Goal: Task Accomplishment & Management: Complete application form

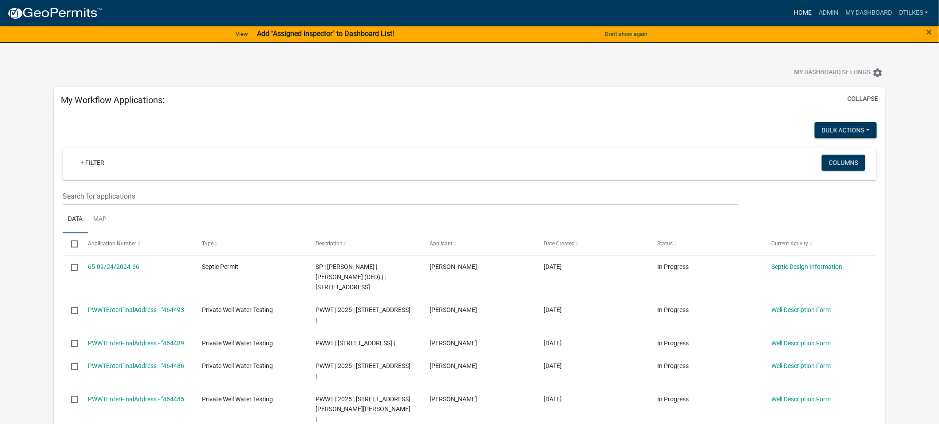
click at [806, 10] on link "Home" at bounding box center [803, 12] width 25 height 17
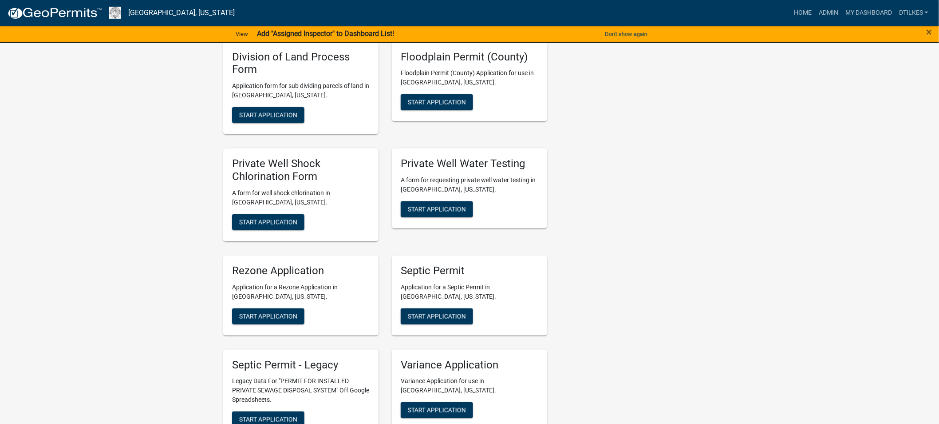
scroll to position [1628, 0]
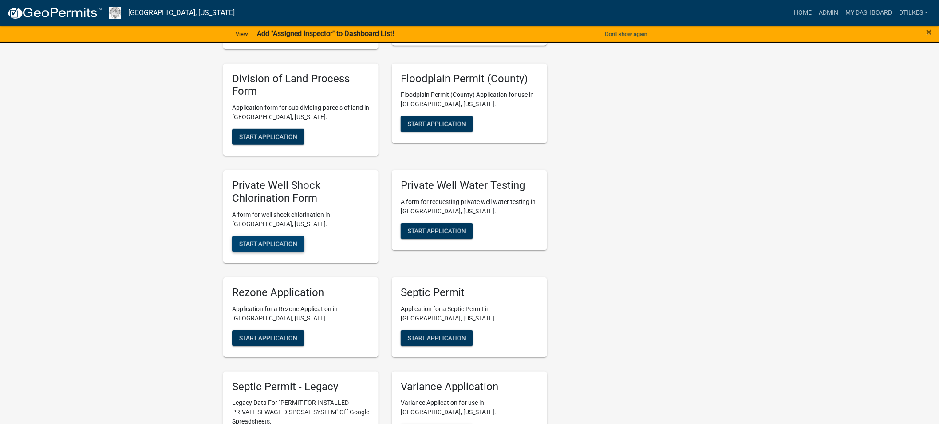
click at [254, 240] on span "Start Application" at bounding box center [268, 243] width 58 height 7
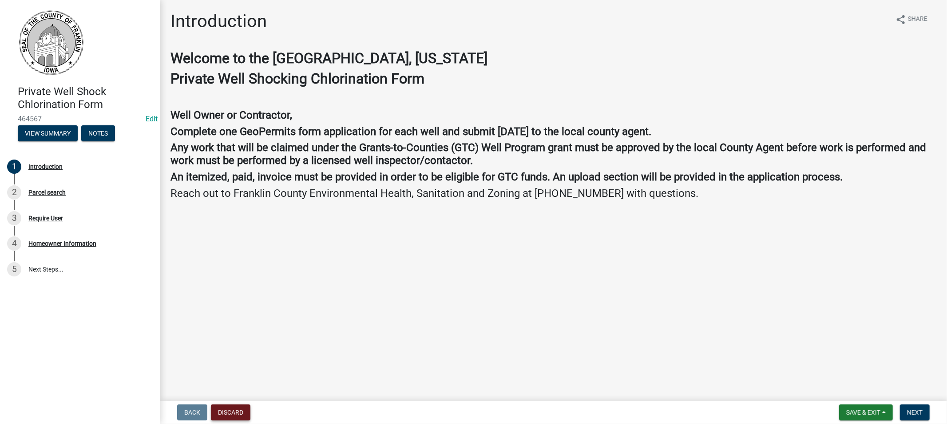
click at [238, 405] on button "Discard" at bounding box center [231, 412] width 40 height 16
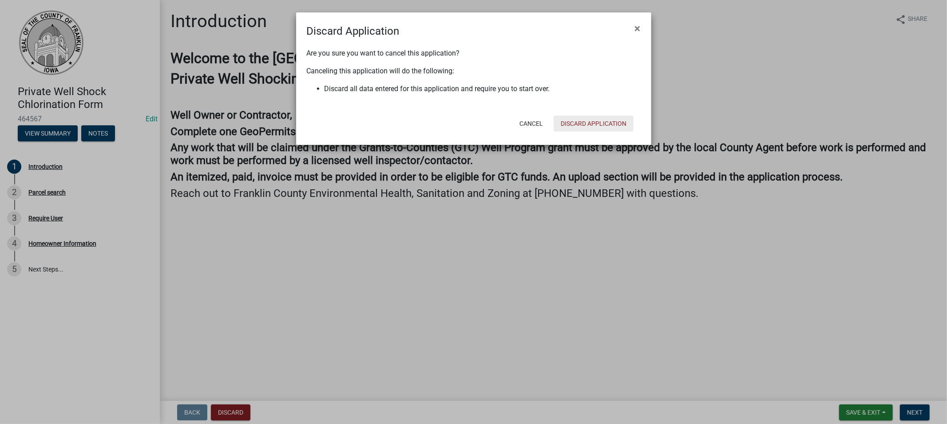
click at [585, 124] on button "Discard Application" at bounding box center [594, 123] width 80 height 16
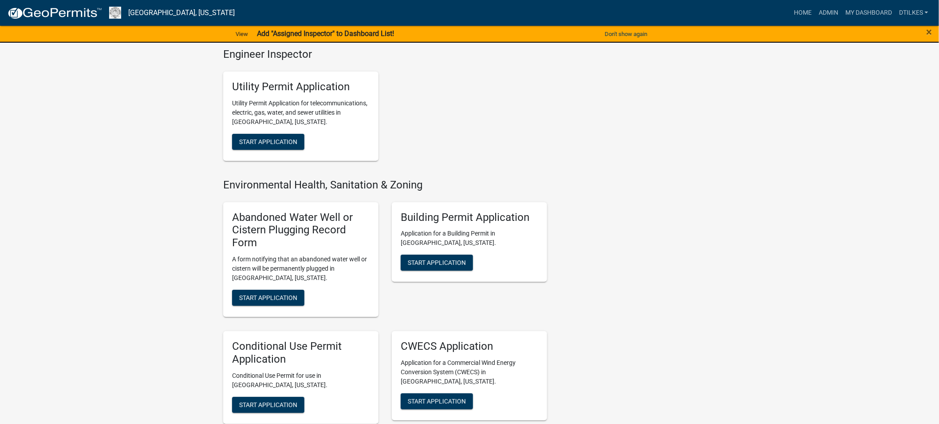
scroll to position [1282, 0]
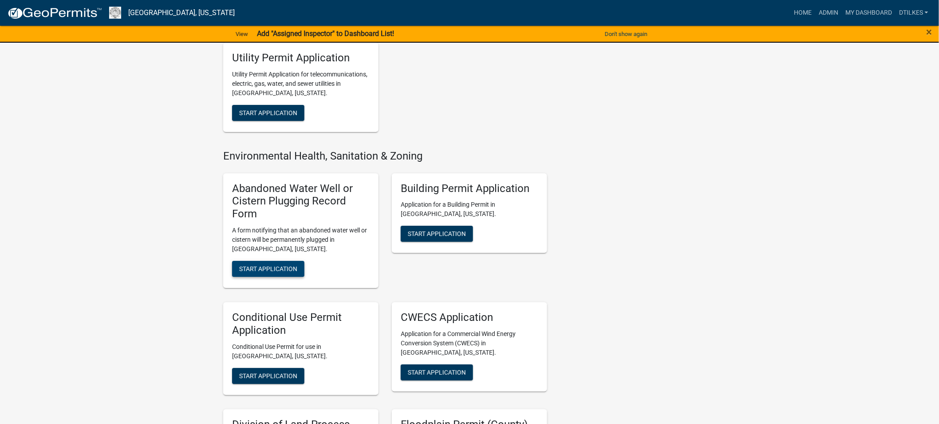
click at [270, 265] on span "Start Application" at bounding box center [268, 268] width 58 height 7
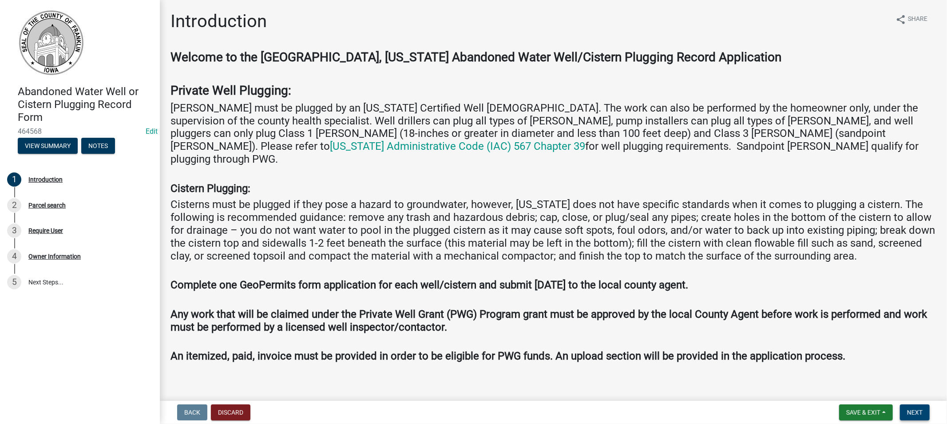
click at [909, 411] on span "Next" at bounding box center [915, 411] width 16 height 7
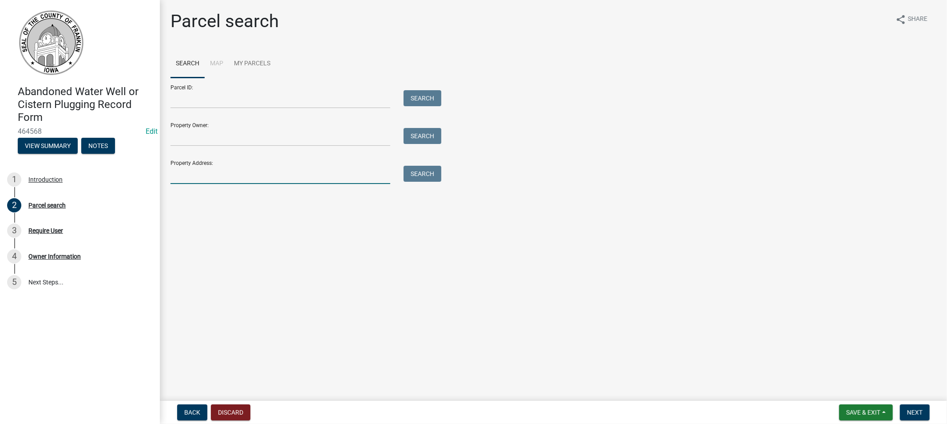
click at [201, 175] on input "Property Address:" at bounding box center [280, 175] width 220 height 18
click at [416, 172] on button "Search" at bounding box center [423, 174] width 38 height 16
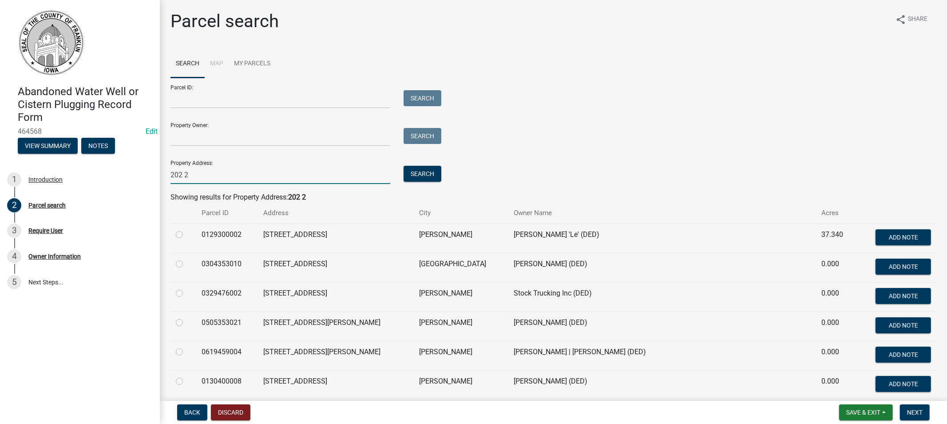
click at [188, 176] on input "202 2" at bounding box center [280, 175] width 220 height 18
type input "[STREET_ADDRESS]"
click at [420, 174] on button "Search" at bounding box center [423, 174] width 38 height 16
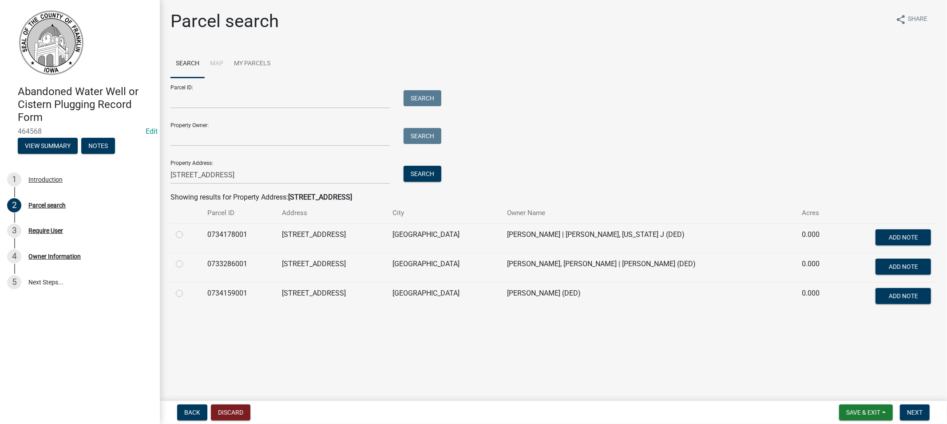
click at [186, 258] on label at bounding box center [186, 258] width 0 height 0
click at [186, 264] on input "radio" at bounding box center [189, 261] width 6 height 6
radio input "true"
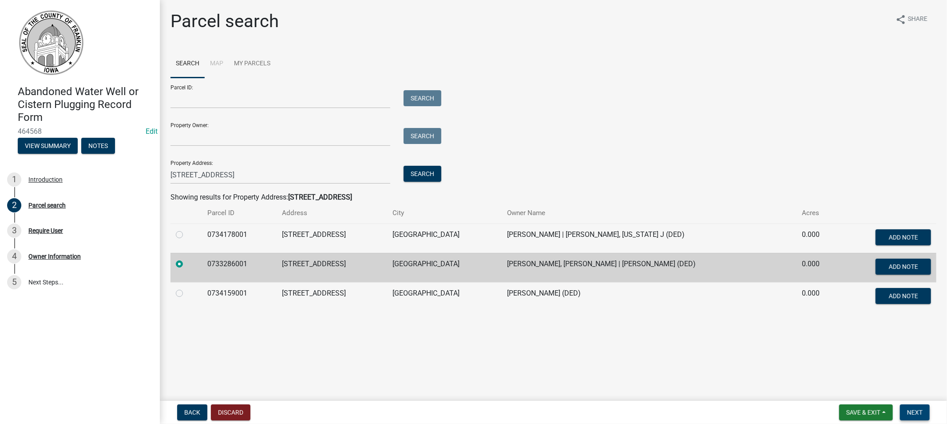
click at [914, 413] on span "Next" at bounding box center [915, 411] width 16 height 7
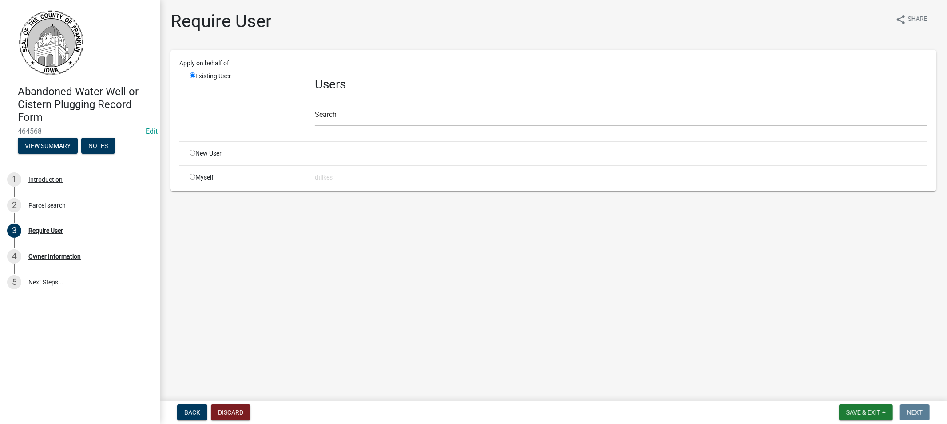
click at [190, 176] on input "radio" at bounding box center [193, 177] width 6 height 6
radio input "true"
radio input "false"
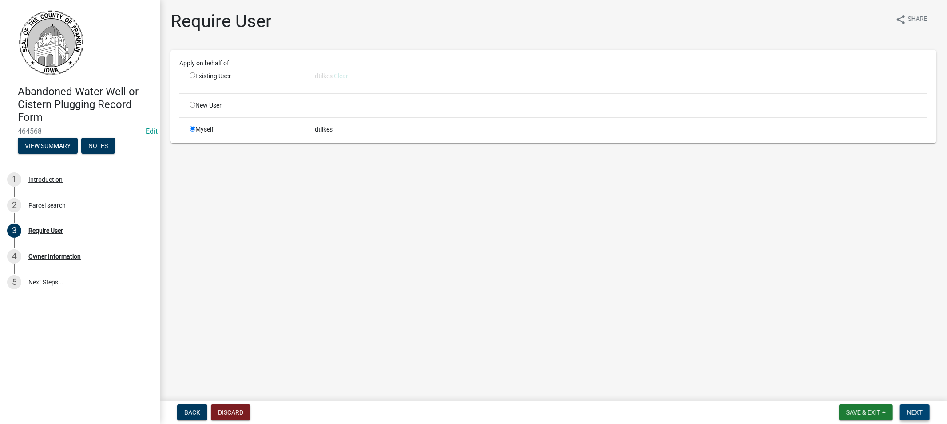
click at [913, 405] on button "Next" at bounding box center [915, 412] width 30 height 16
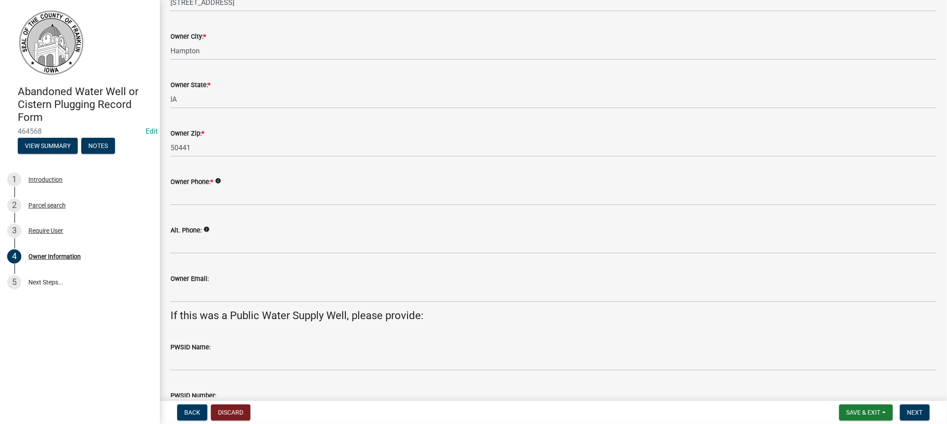
scroll to position [197, 0]
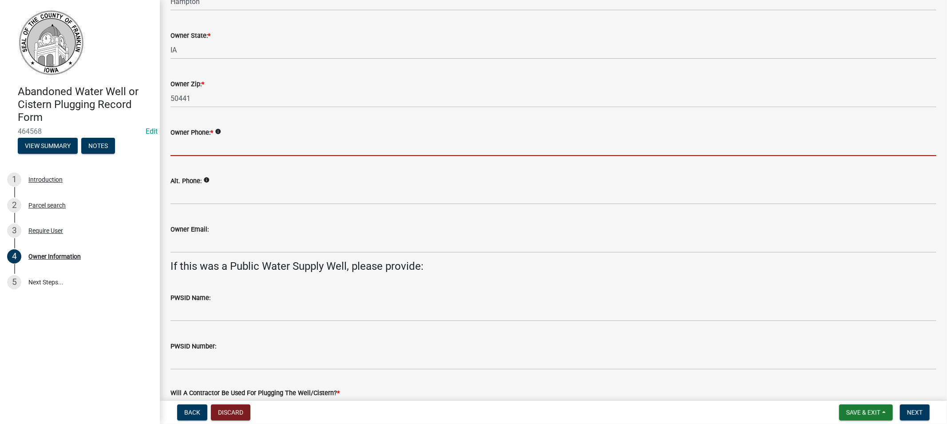
click at [201, 148] on input "Owner Phone: *" at bounding box center [553, 147] width 766 height 18
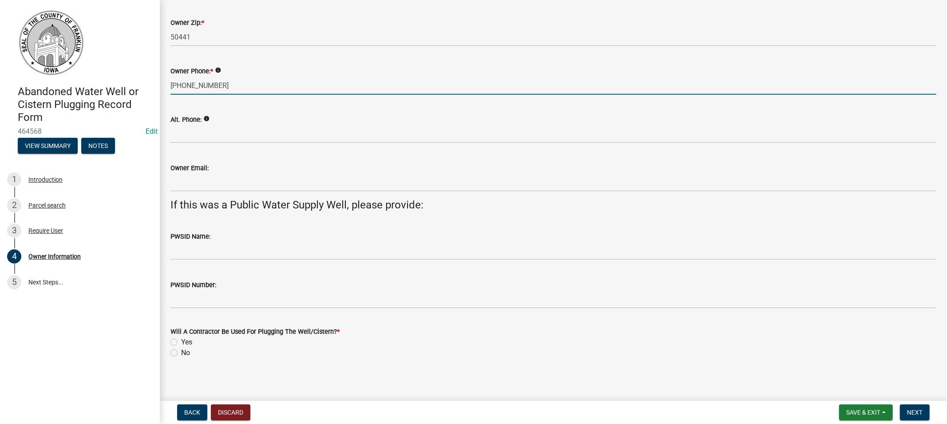
scroll to position [261, 0]
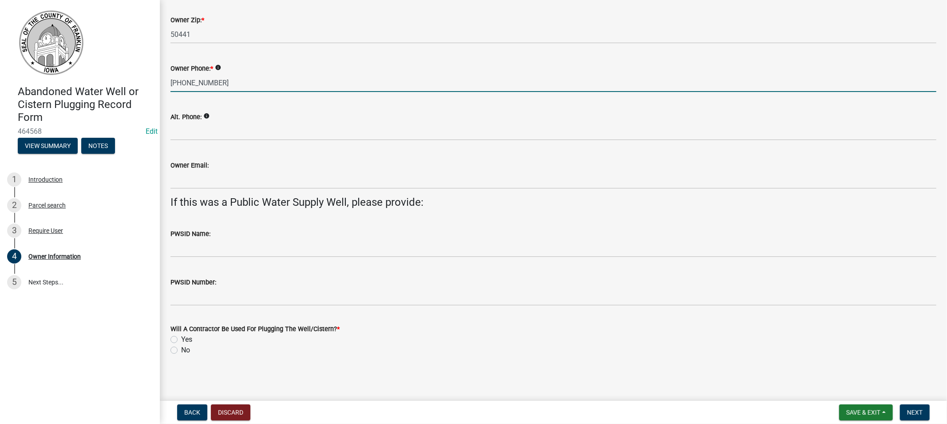
type input "[PHONE_NUMBER]"
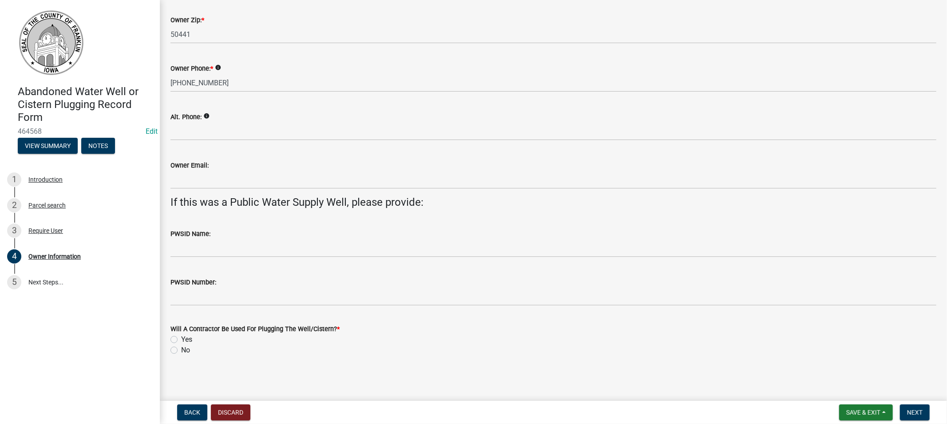
click at [181, 337] on label "Yes" at bounding box center [186, 339] width 11 height 11
click at [181, 337] on input "Yes" at bounding box center [184, 337] width 6 height 6
radio input "true"
click at [181, 338] on label "Yes" at bounding box center [186, 339] width 11 height 11
click at [181, 338] on input "Yes" at bounding box center [184, 337] width 6 height 6
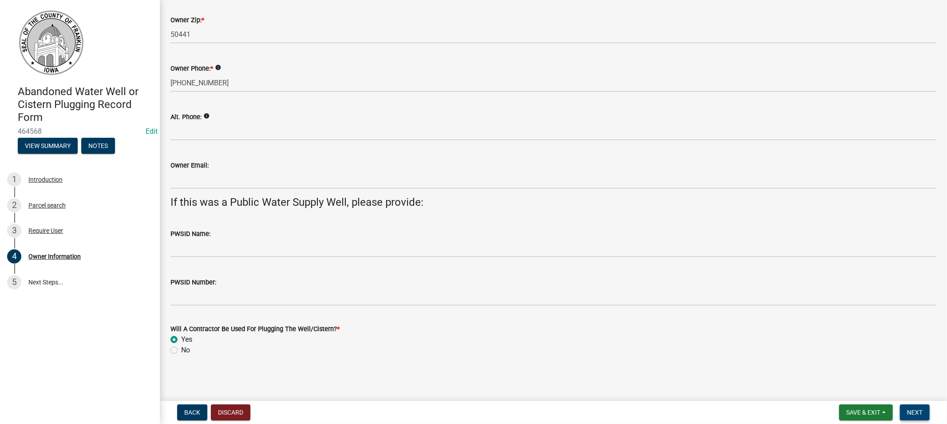
click at [911, 409] on span "Next" at bounding box center [915, 411] width 16 height 7
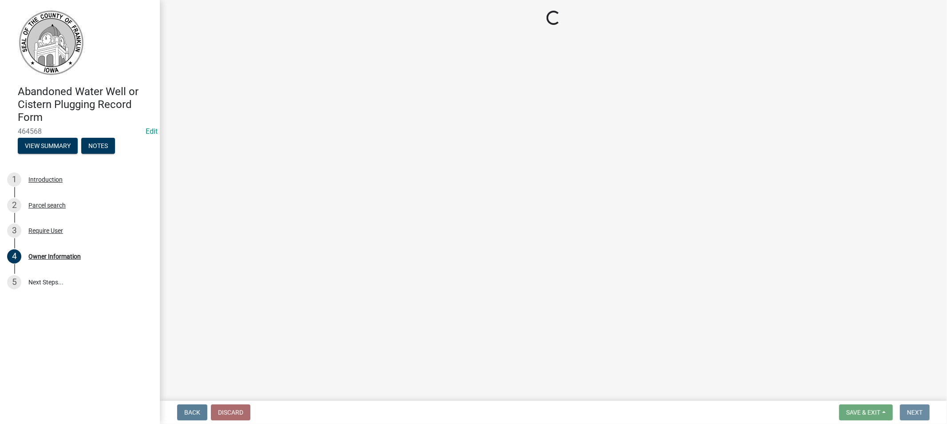
scroll to position [0, 0]
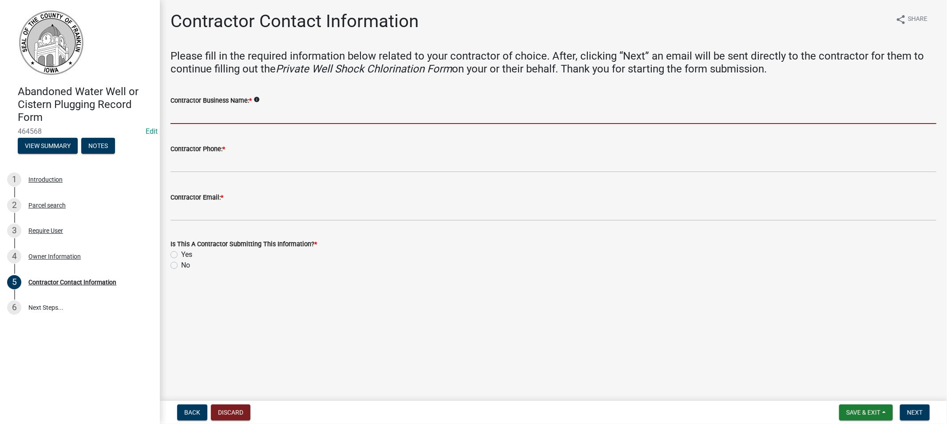
click at [210, 118] on input "Contractor Business Name: *" at bounding box center [553, 115] width 766 height 18
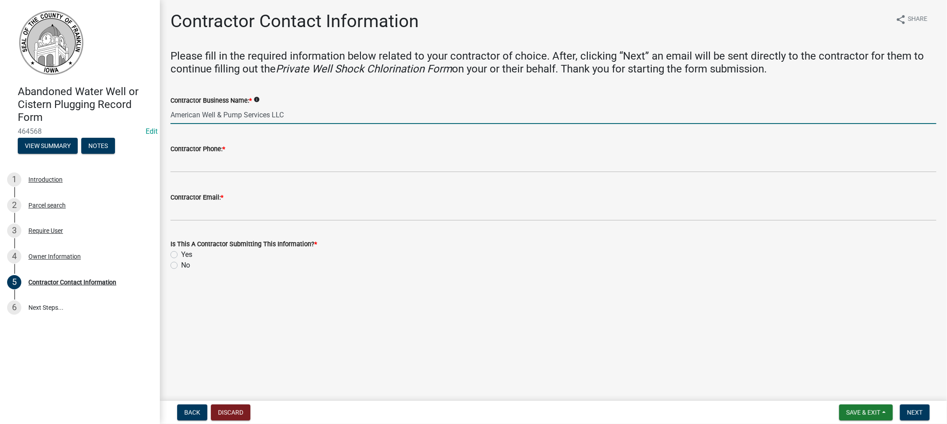
type input "American Well & Pump Services LLC"
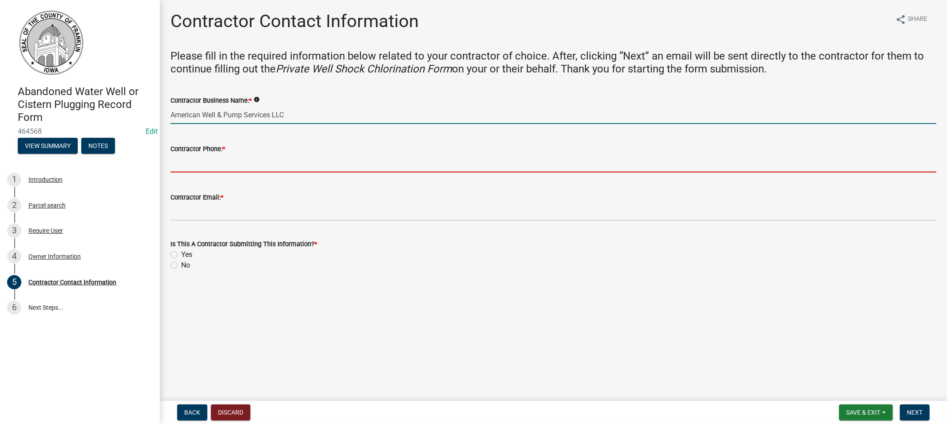
click at [193, 165] on input "Contractor Phone: *" at bounding box center [553, 163] width 766 height 18
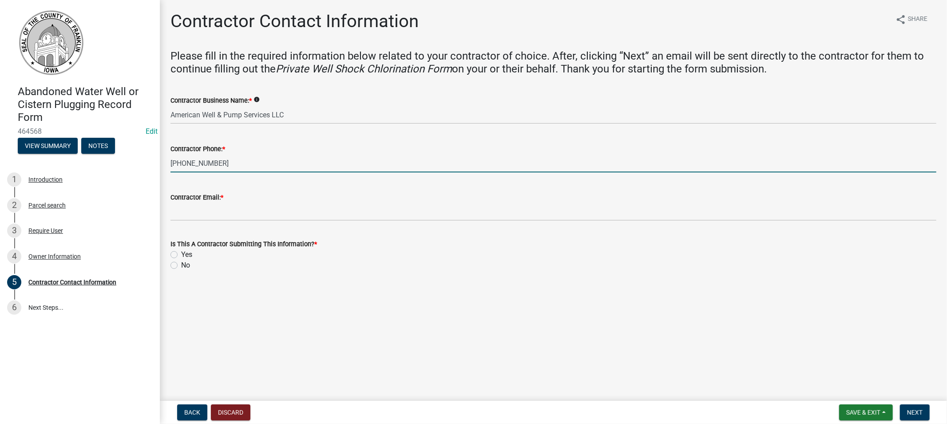
type input "[PHONE_NUMBER]"
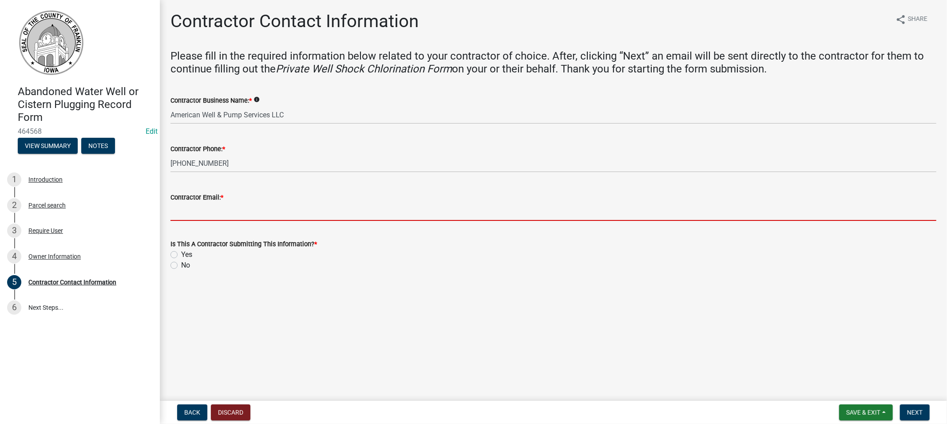
click at [196, 212] on input "Contractor Email: *" at bounding box center [553, 211] width 766 height 18
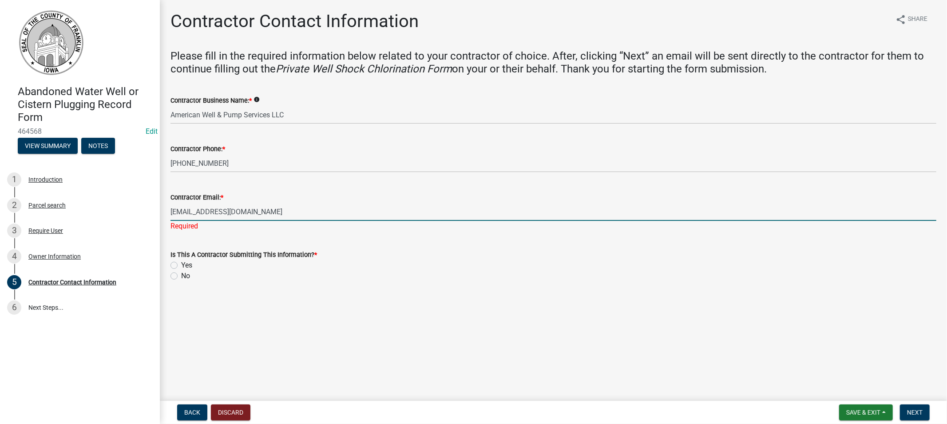
type input "[EMAIL_ADDRESS][DOMAIN_NAME]"
click at [181, 254] on label "Yes" at bounding box center [186, 254] width 11 height 11
click at [181, 254] on input "Yes" at bounding box center [184, 252] width 6 height 6
radio input "true"
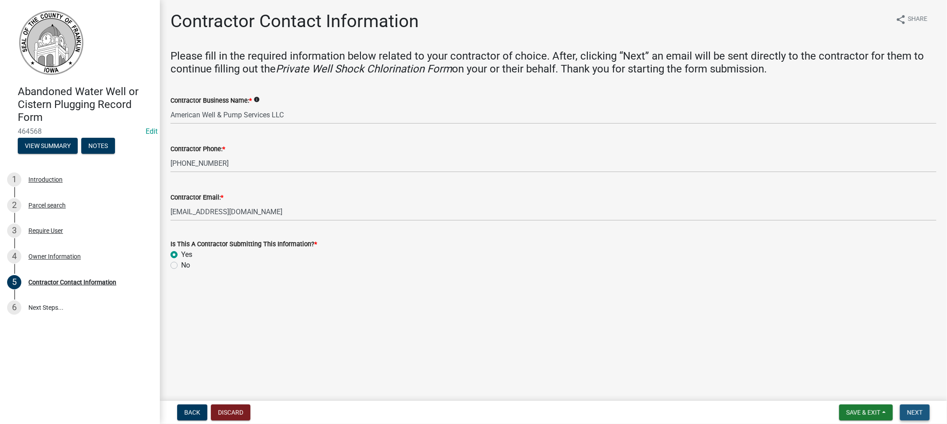
click at [918, 411] on span "Next" at bounding box center [915, 411] width 16 height 7
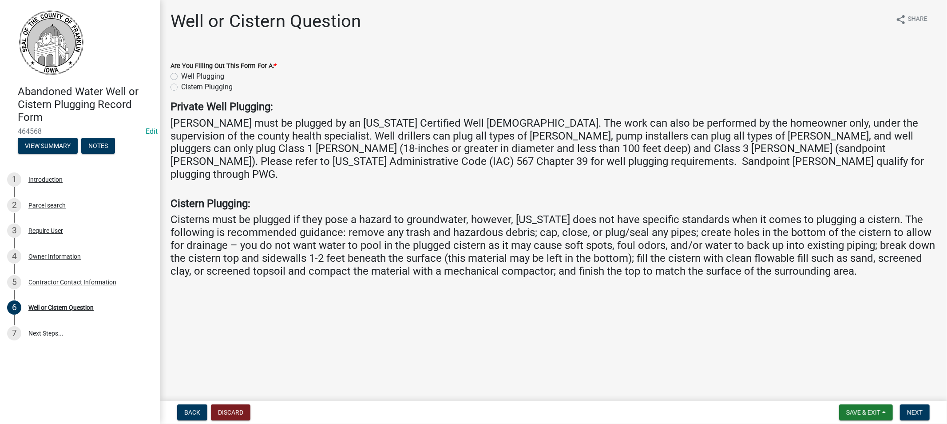
click at [181, 87] on label "Cistern Plugging" at bounding box center [207, 87] width 52 height 11
click at [181, 87] on input "Cistern Plugging" at bounding box center [184, 85] width 6 height 6
radio input "true"
click at [919, 415] on button "Next" at bounding box center [915, 412] width 30 height 16
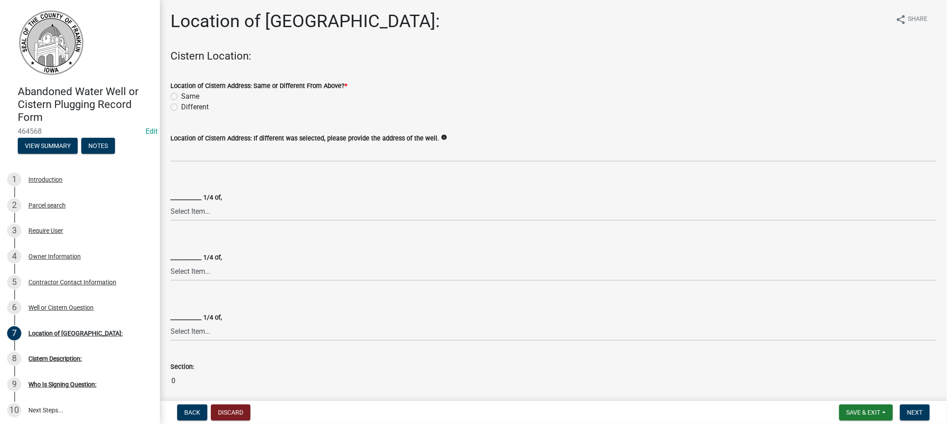
click at [181, 96] on label "Same" at bounding box center [190, 96] width 18 height 11
click at [181, 96] on input "Same" at bounding box center [184, 94] width 6 height 6
radio input "true"
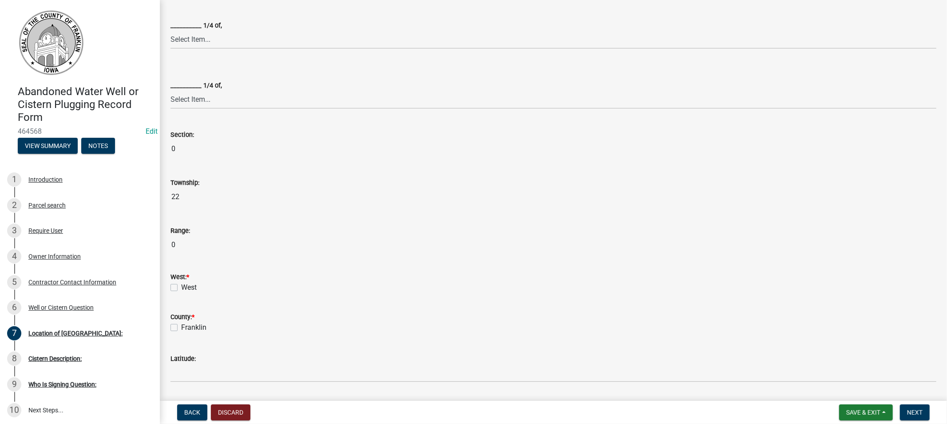
scroll to position [246, 0]
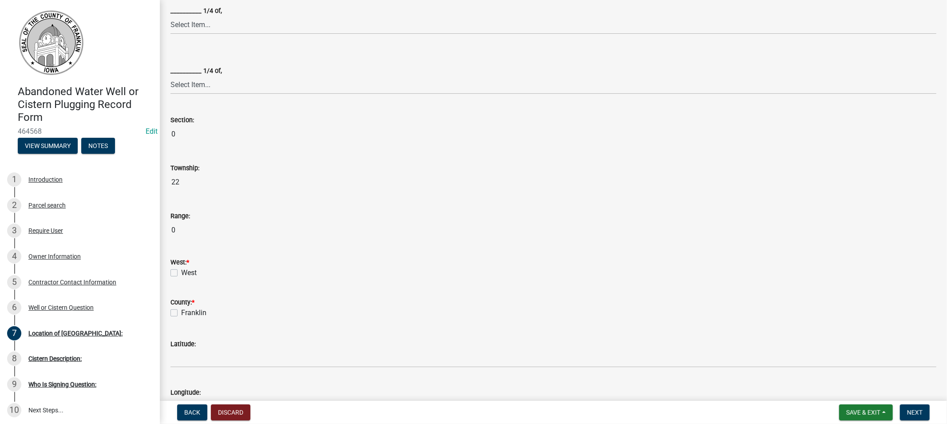
drag, startPoint x: 175, startPoint y: 270, endPoint x: 174, endPoint y: 274, distance: 4.5
click at [181, 271] on label "West" at bounding box center [189, 272] width 16 height 11
click at [181, 271] on input "West" at bounding box center [184, 270] width 6 height 6
checkbox input "true"
click at [181, 313] on label "Franklin" at bounding box center [193, 312] width 25 height 11
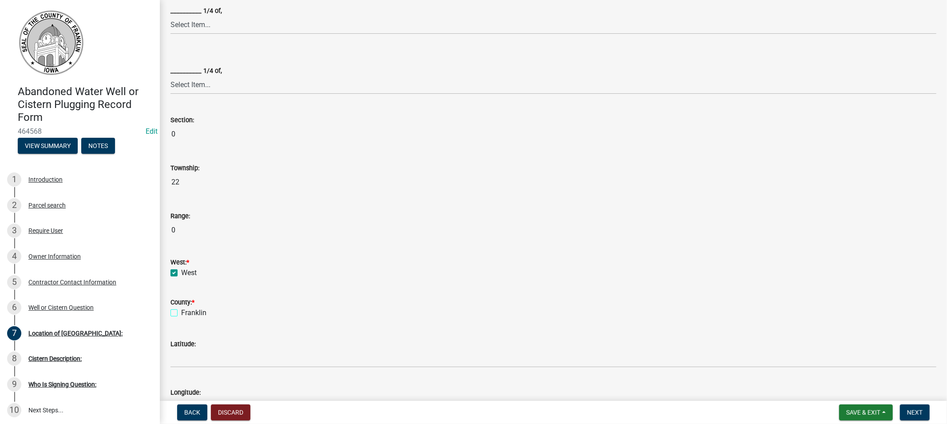
click at [181, 313] on input "Franklin" at bounding box center [184, 310] width 6 height 6
checkbox input "true"
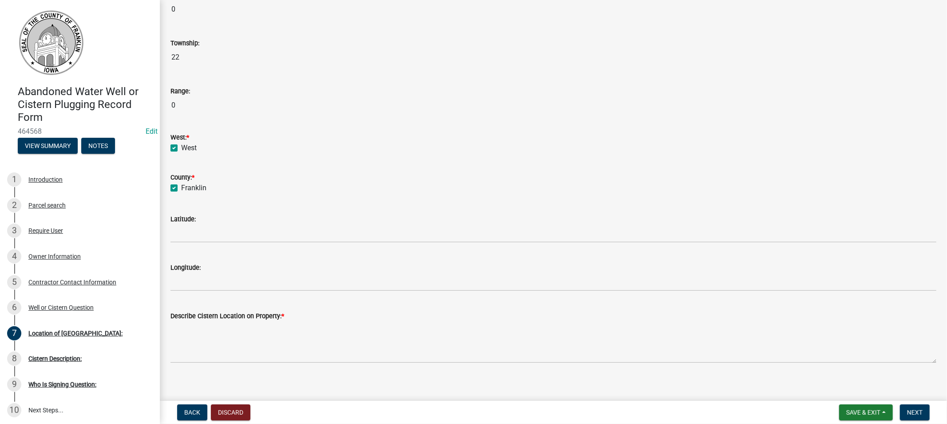
scroll to position [378, 0]
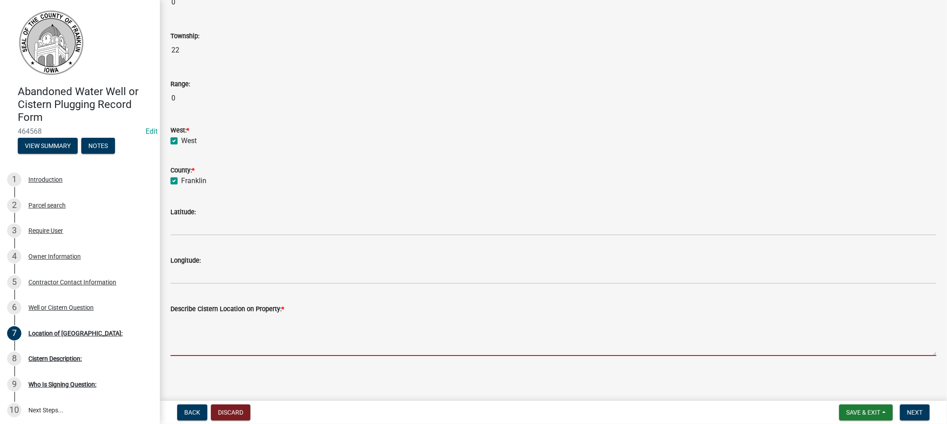
click at [235, 351] on textarea "Describe Cistern Location on Property: *" at bounding box center [553, 335] width 766 height 42
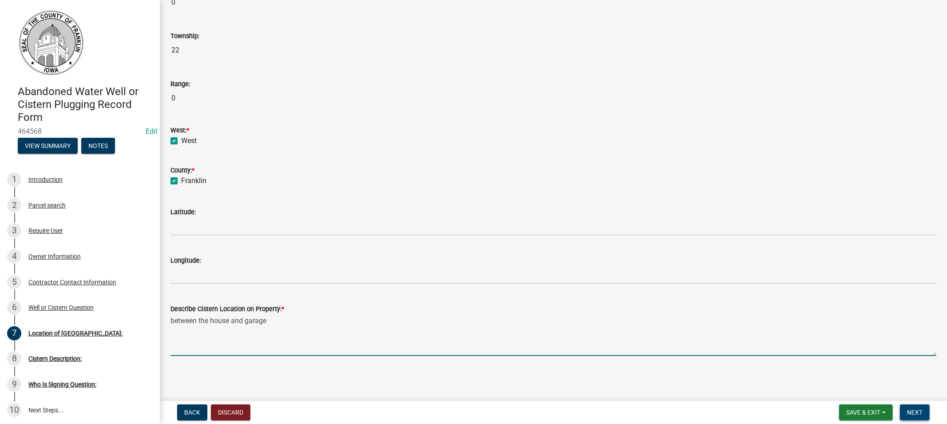
type textarea "between the house and garage"
click at [907, 413] on span "Next" at bounding box center [915, 411] width 16 height 7
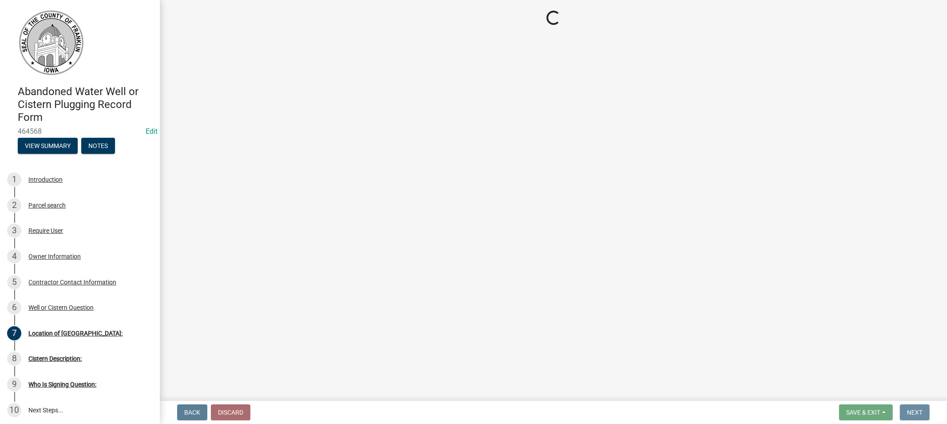
scroll to position [0, 0]
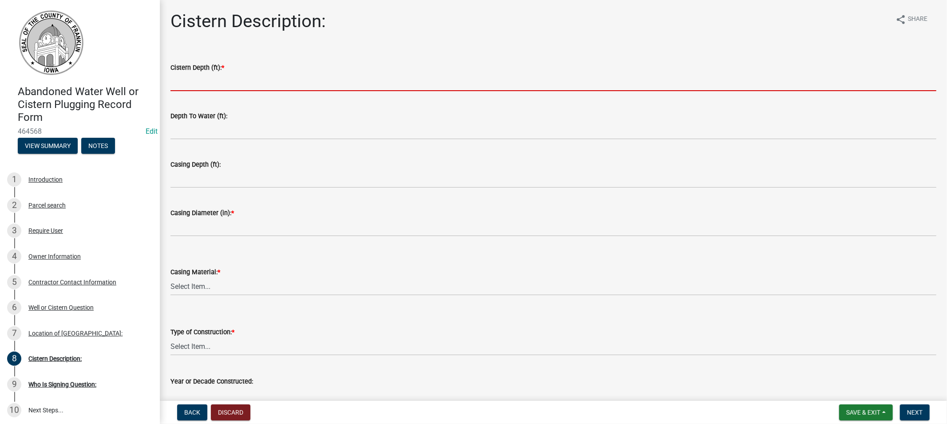
click at [229, 89] on input "Cistern Depth (ft): *" at bounding box center [553, 82] width 766 height 18
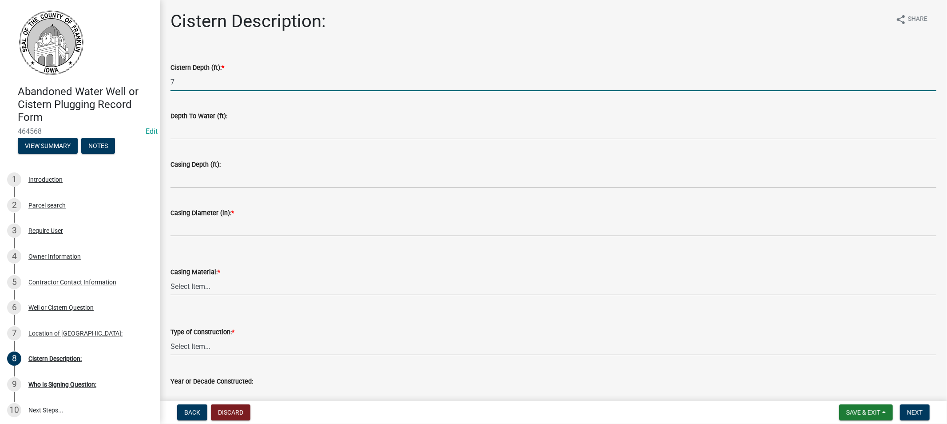
type input "7"
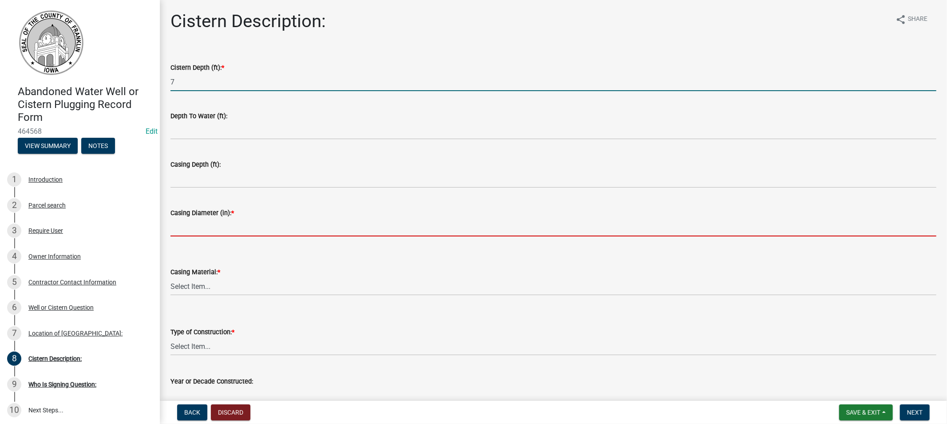
click at [216, 225] on input "Casing Diameter (in): *" at bounding box center [553, 227] width 766 height 18
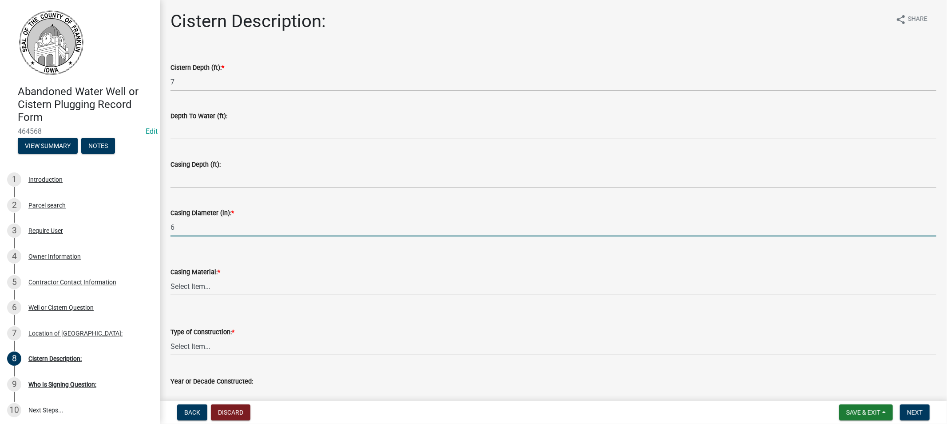
type input "6"
click at [202, 287] on select "Select Item... Steel Plastic Concrete Clay Brick Stone" at bounding box center [553, 286] width 766 height 18
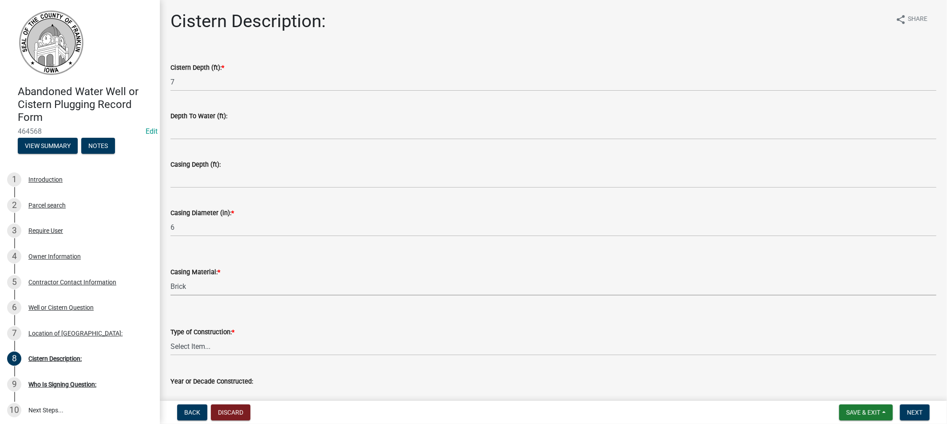
click at [170, 277] on select "Select Item... Steel Plastic Concrete Clay Brick Stone" at bounding box center [553, 286] width 766 height 18
select select "eefe04b6-96e6-45f3-a8d4-29994ca72fad"
click at [201, 345] on select "Select Item... Drilled Driven Bored Dug Augured" at bounding box center [553, 346] width 766 height 18
click at [170, 337] on select "Select Item... Drilled Driven Bored Dug Augured" at bounding box center [553, 346] width 766 height 18
select select "4399e44f-76d1-4dd1-8a4d-947d9ae65e28"
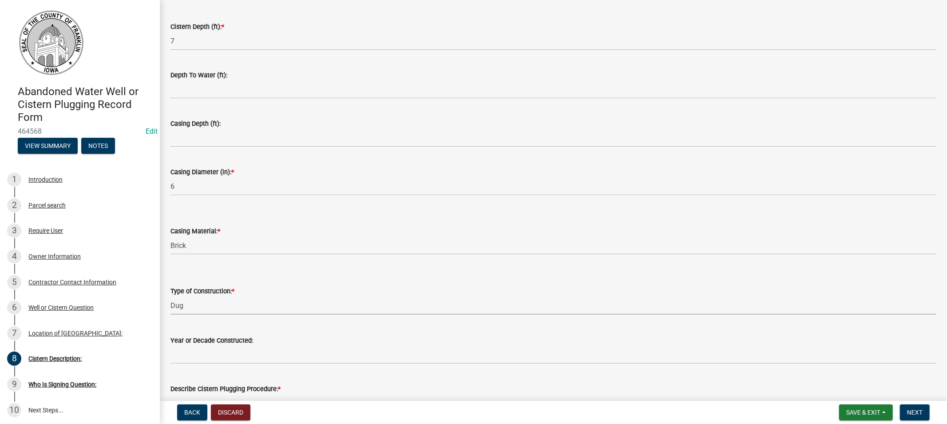
scroll to position [97, 0]
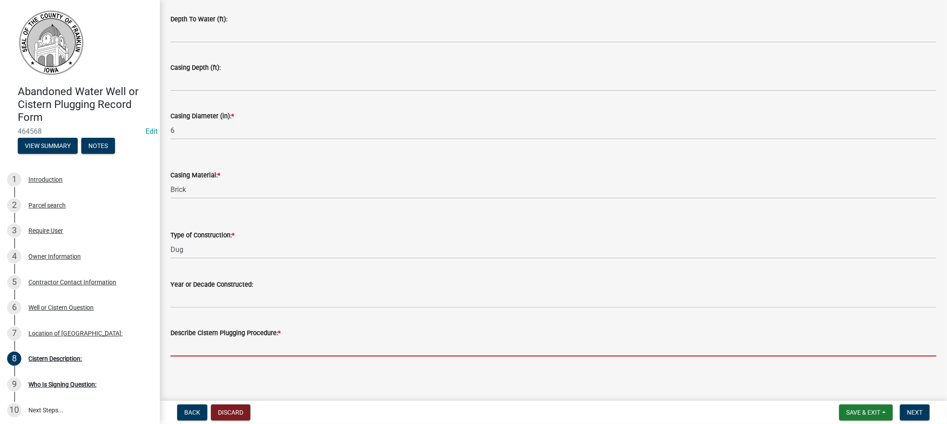
click at [206, 345] on input "Describe Cistern Plugging Procedure: *" at bounding box center [553, 347] width 766 height 18
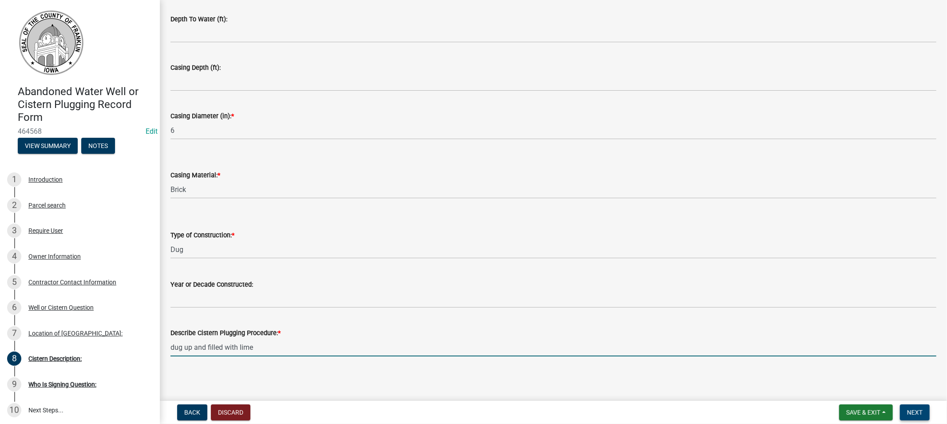
type input "dug up and filled with lime"
click at [909, 410] on span "Next" at bounding box center [915, 411] width 16 height 7
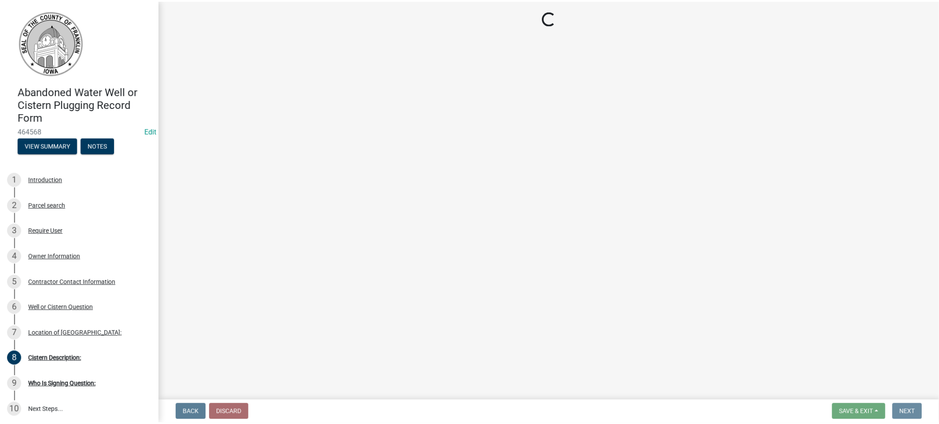
scroll to position [0, 0]
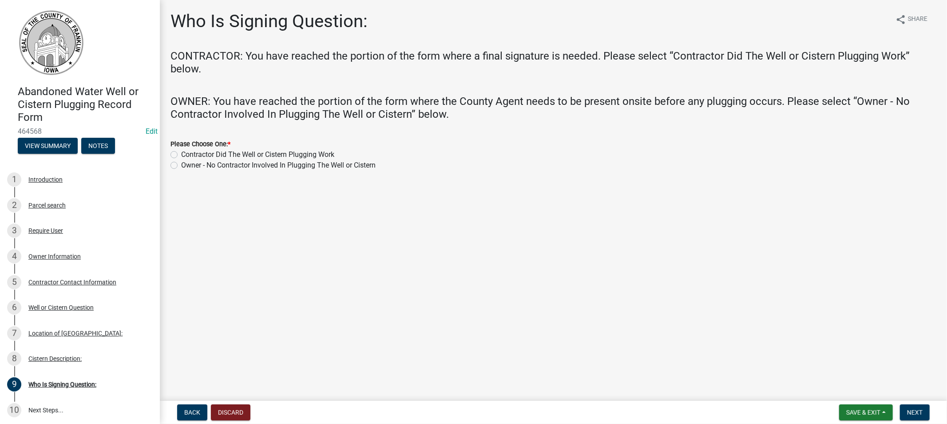
click at [181, 155] on label "Contractor Did The Well or Cistern Plugging Work" at bounding box center [257, 154] width 153 height 11
click at [181, 155] on input "Contractor Did The Well or Cistern Plugging Work" at bounding box center [184, 152] width 6 height 6
radio input "true"
click at [915, 414] on span "Next" at bounding box center [915, 411] width 16 height 7
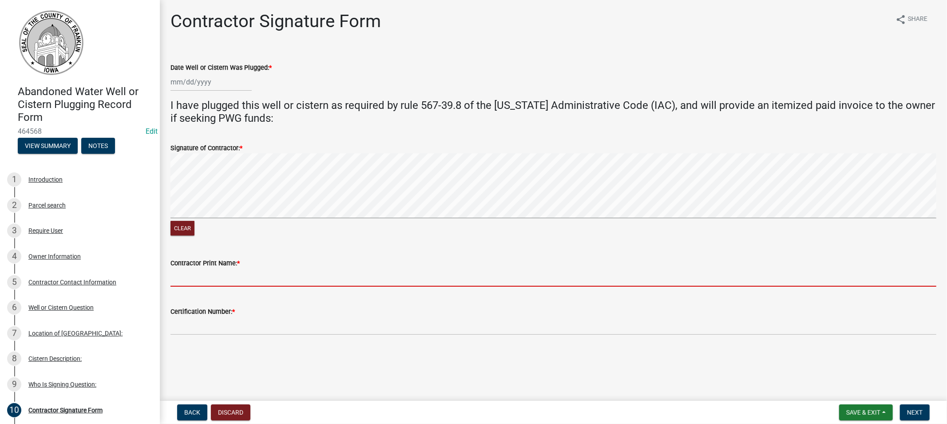
click at [219, 280] on input "Contractor Print Name: *" at bounding box center [553, 277] width 766 height 18
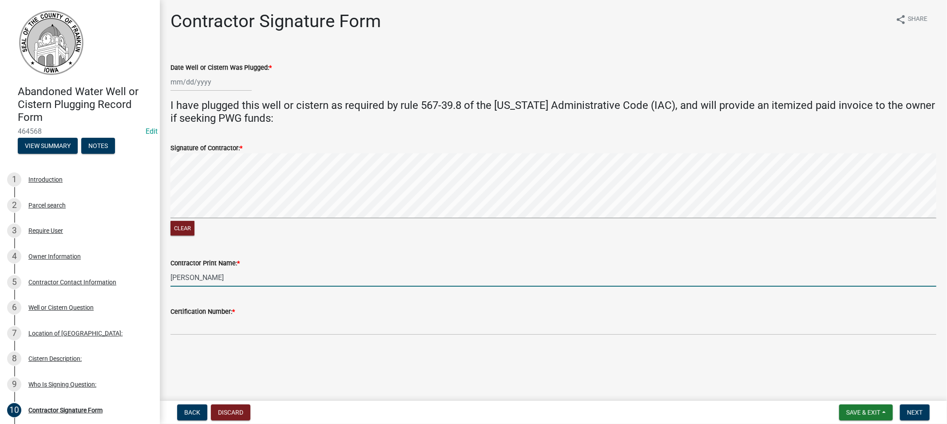
click at [174, 277] on input "[PERSON_NAME]" at bounding box center [553, 277] width 766 height 18
click at [174, 276] on input "[PERSON_NAME]" at bounding box center [553, 277] width 766 height 18
type input "[PERSON_NAME]"
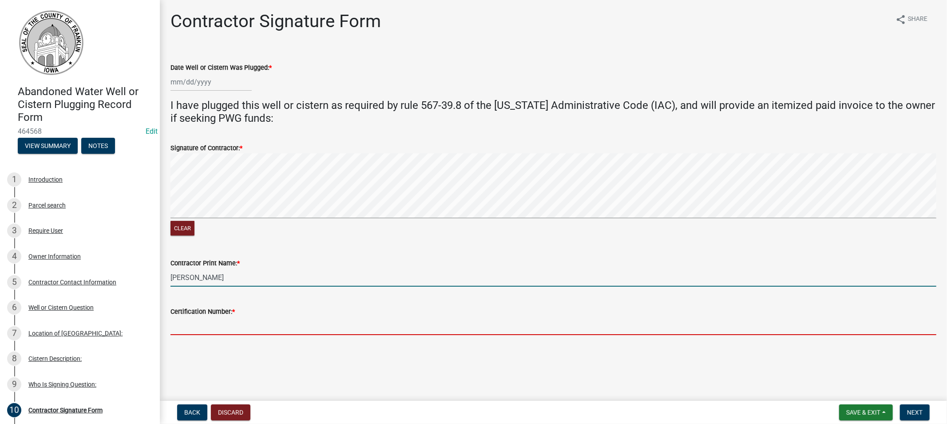
click at [210, 325] on input "Certification Number: *" at bounding box center [553, 326] width 766 height 18
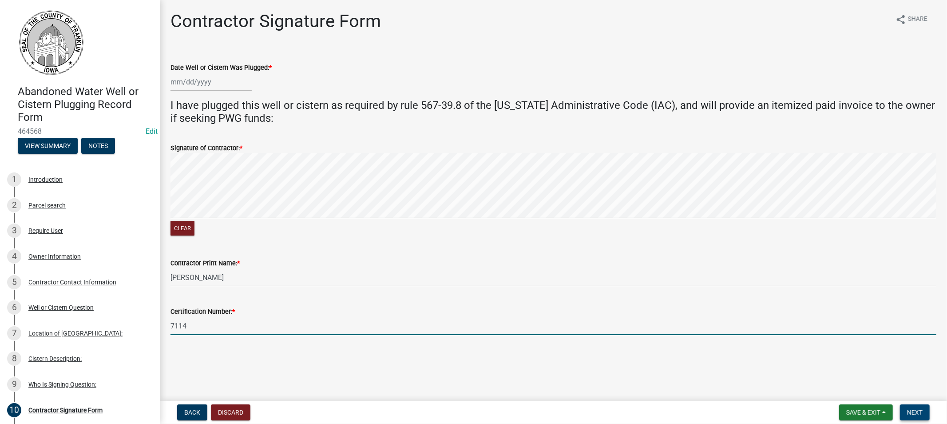
type input "7114"
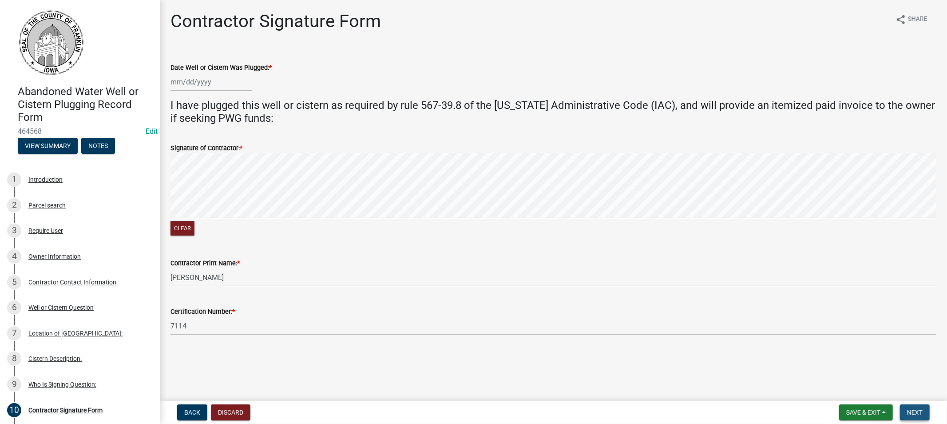
click at [913, 412] on span "Next" at bounding box center [915, 411] width 16 height 7
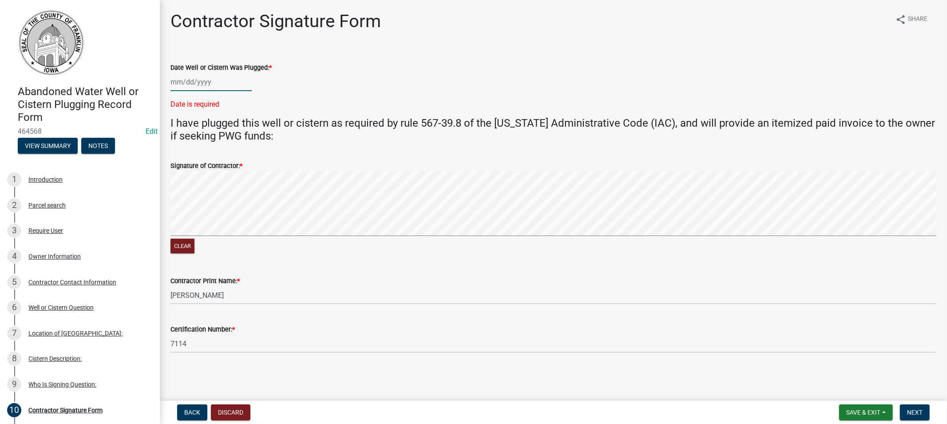
select select "8"
select select "2025"
click at [194, 83] on div "[PERSON_NAME] Feb Mar Apr [PERSON_NAME][DATE] Oct Nov [DATE] 1526 1527 1528 152…" at bounding box center [210, 82] width 81 height 18
click at [182, 142] on div "4" at bounding box center [179, 143] width 14 height 14
type input "[DATE]"
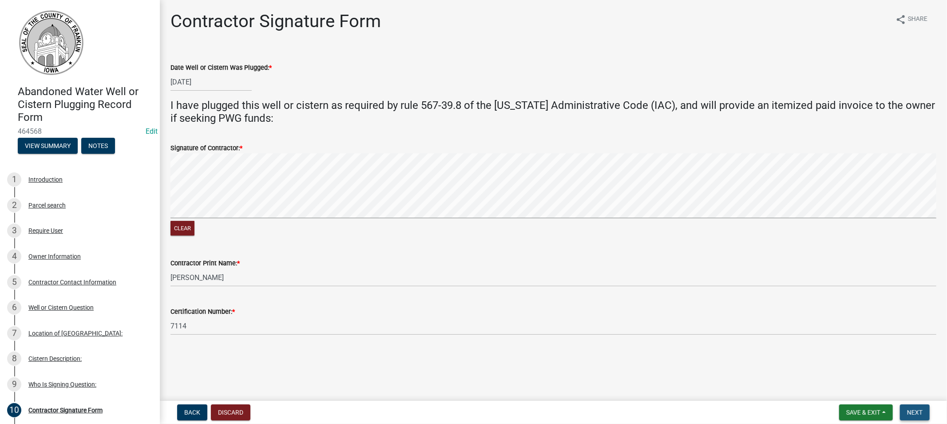
click at [906, 407] on button "Next" at bounding box center [915, 412] width 30 height 16
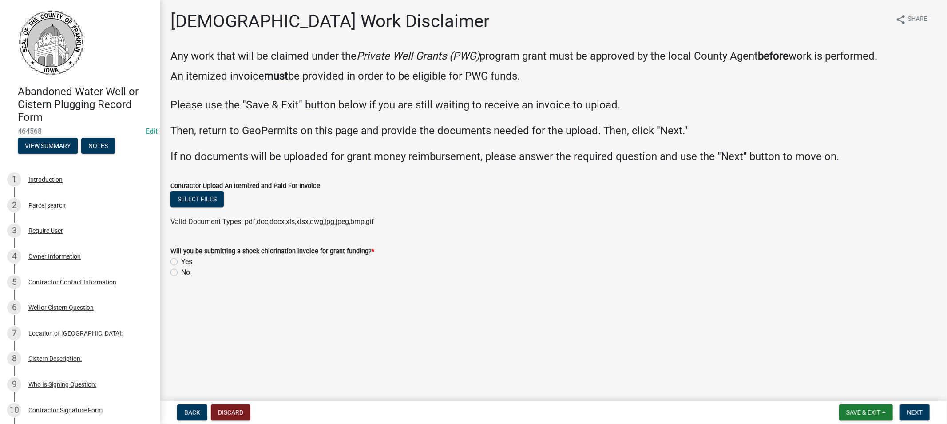
click at [181, 271] on label "No" at bounding box center [185, 272] width 9 height 11
click at [181, 271] on input "No" at bounding box center [184, 270] width 6 height 6
radio input "true"
click at [856, 411] on span "Save & Exit" at bounding box center [863, 411] width 34 height 7
click at [848, 388] on button "Save & Exit" at bounding box center [857, 388] width 71 height 21
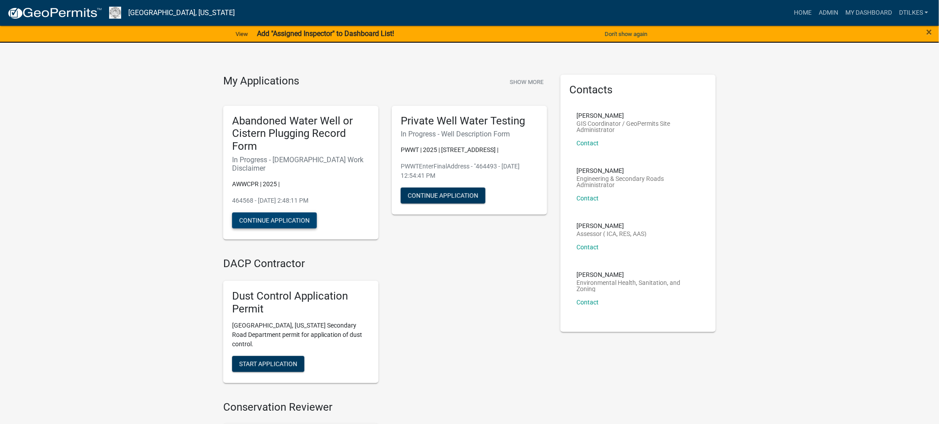
click at [267, 212] on button "Continue Application" at bounding box center [274, 220] width 85 height 16
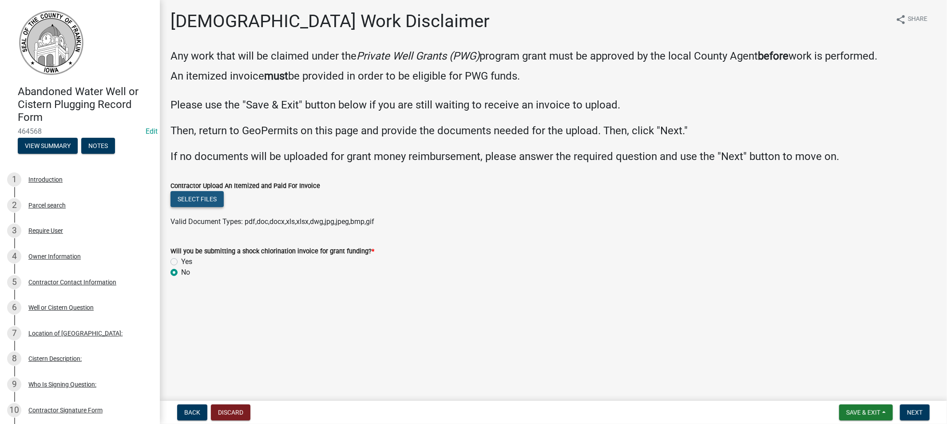
click at [199, 201] on button "Select files" at bounding box center [196, 199] width 53 height 16
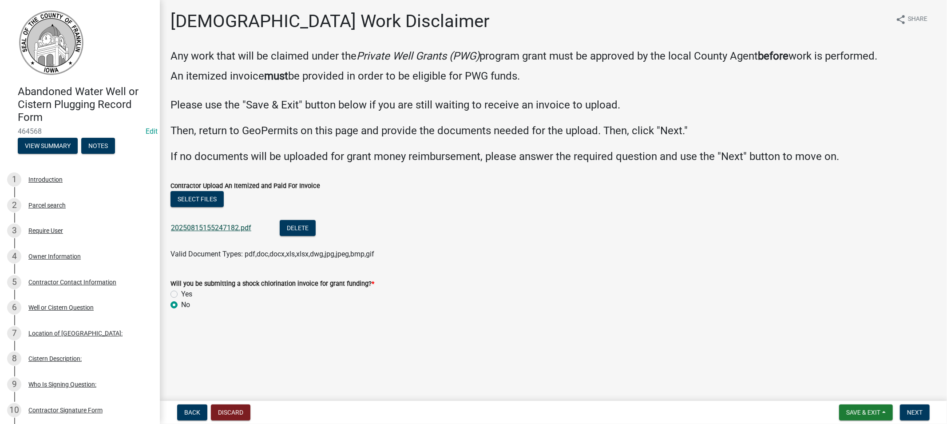
click at [212, 226] on link "20250815155247182.pdf" at bounding box center [211, 227] width 80 height 8
click at [909, 413] on span "Next" at bounding box center [915, 411] width 16 height 7
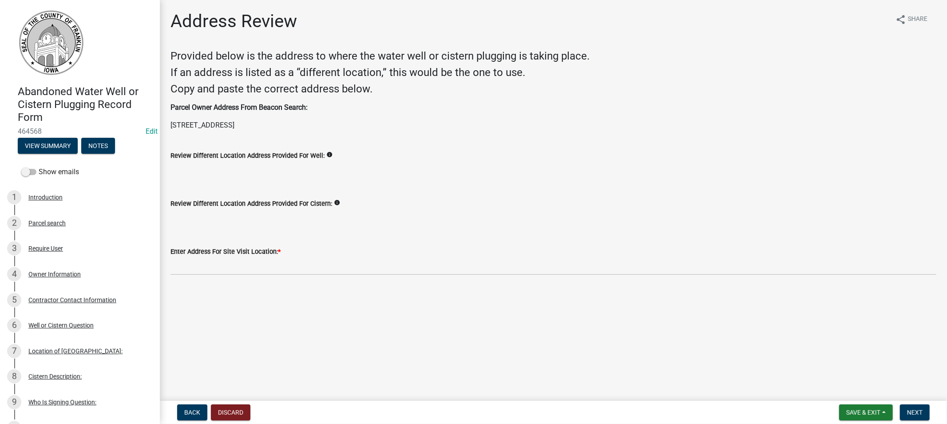
click at [280, 124] on p "[STREET_ADDRESS]" at bounding box center [553, 125] width 766 height 11
drag, startPoint x: 282, startPoint y: 123, endPoint x: 171, endPoint y: 129, distance: 111.2
click at [171, 129] on p "[STREET_ADDRESS]" at bounding box center [553, 125] width 766 height 11
copy p "[STREET_ADDRESS]"
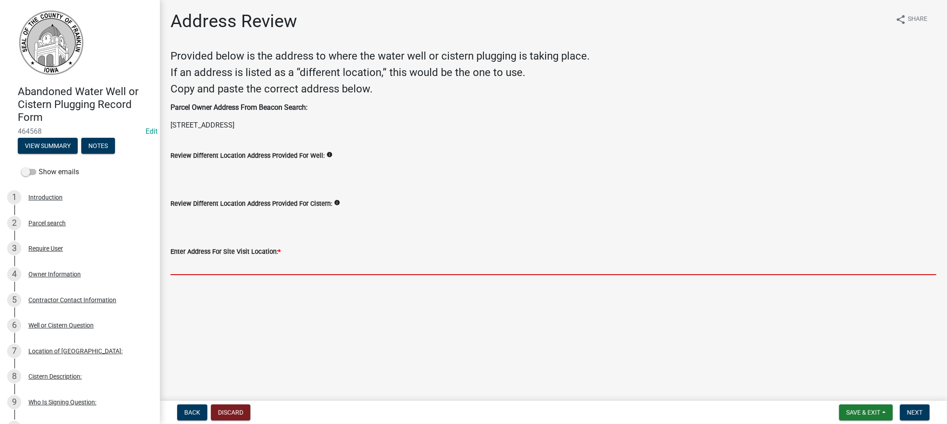
click at [245, 268] on input "Enter Address For Site Visit Location: *" at bounding box center [553, 266] width 766 height 18
paste input "[STREET_ADDRESS]"
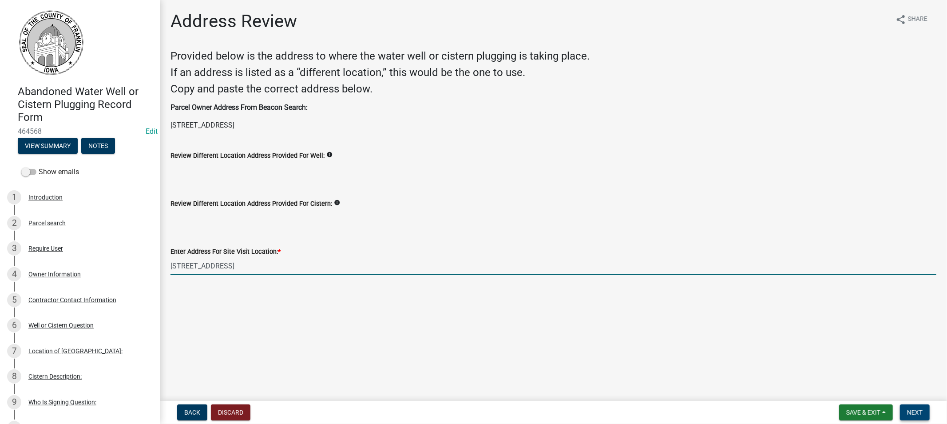
type input "[STREET_ADDRESS]"
click at [911, 408] on span "Next" at bounding box center [915, 411] width 16 height 7
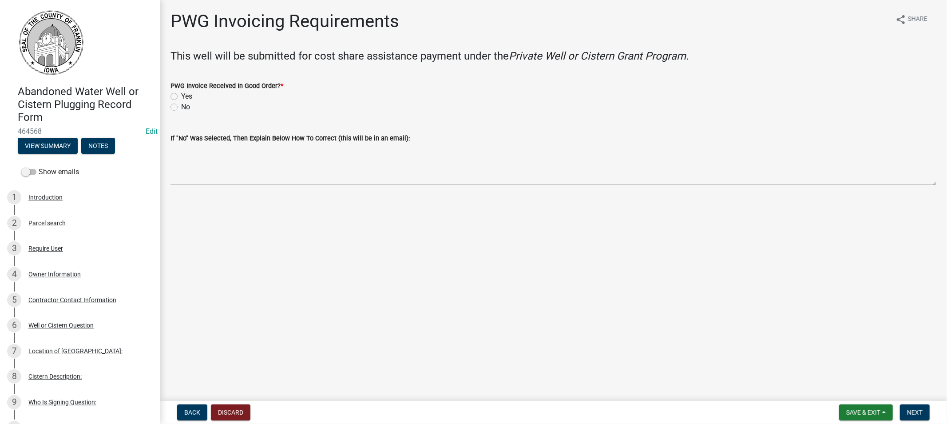
click at [181, 95] on label "Yes" at bounding box center [186, 96] width 11 height 11
click at [181, 95] on input "Yes" at bounding box center [184, 94] width 6 height 6
radio input "true"
click at [916, 410] on span "Next" at bounding box center [915, 411] width 16 height 7
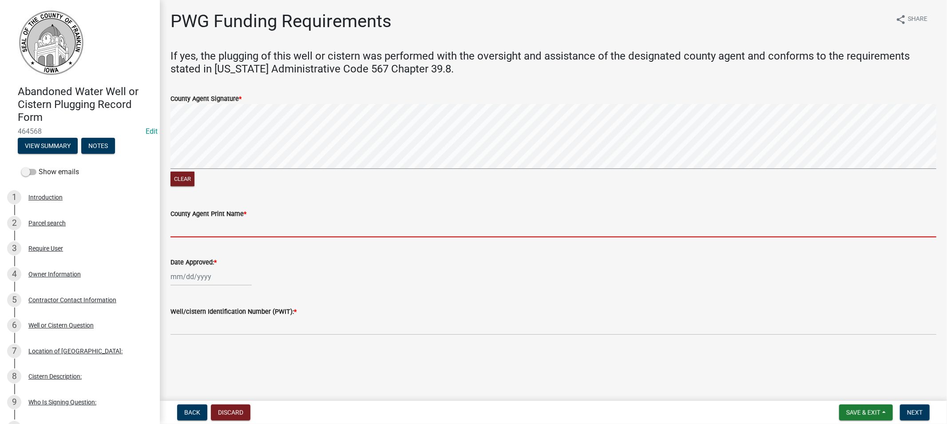
click at [243, 225] on input "County Agent Print Name *" at bounding box center [553, 228] width 766 height 18
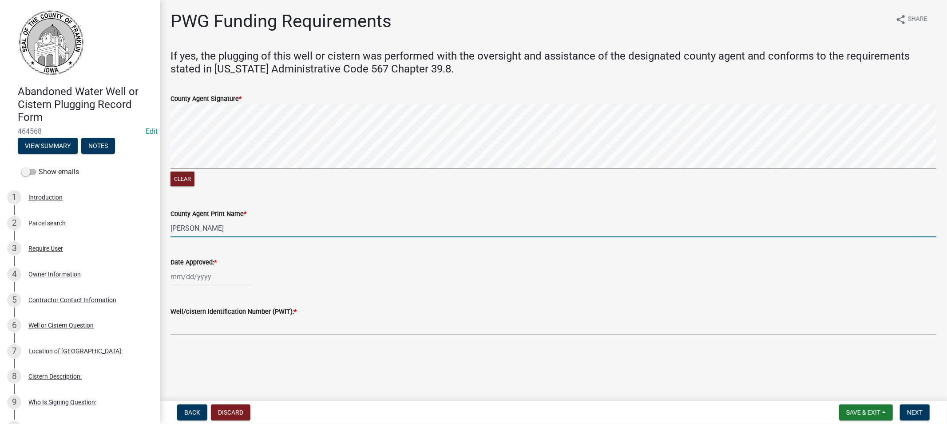
type input "[PERSON_NAME]"
select select "8"
select select "2025"
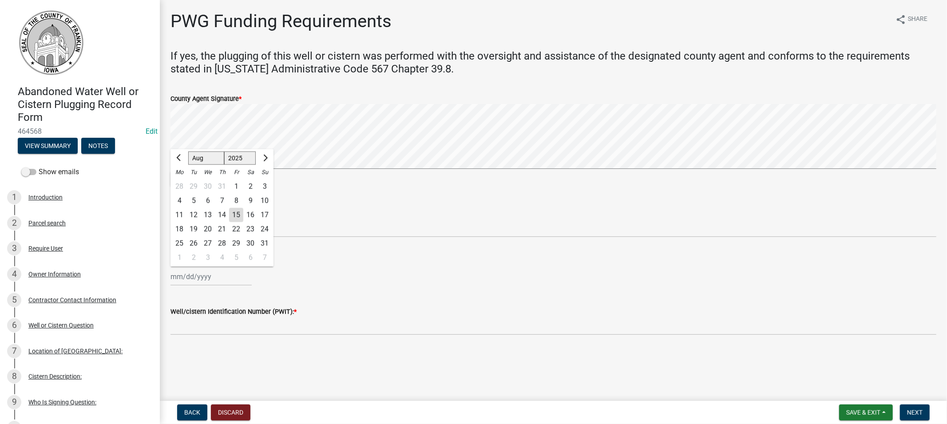
click at [209, 281] on div "[PERSON_NAME] Feb Mar Apr [PERSON_NAME][DATE] Oct Nov [DATE] 1526 1527 1528 152…" at bounding box center [210, 276] width 81 height 18
click at [237, 215] on div "15" at bounding box center [236, 215] width 14 height 14
type input "[DATE]"
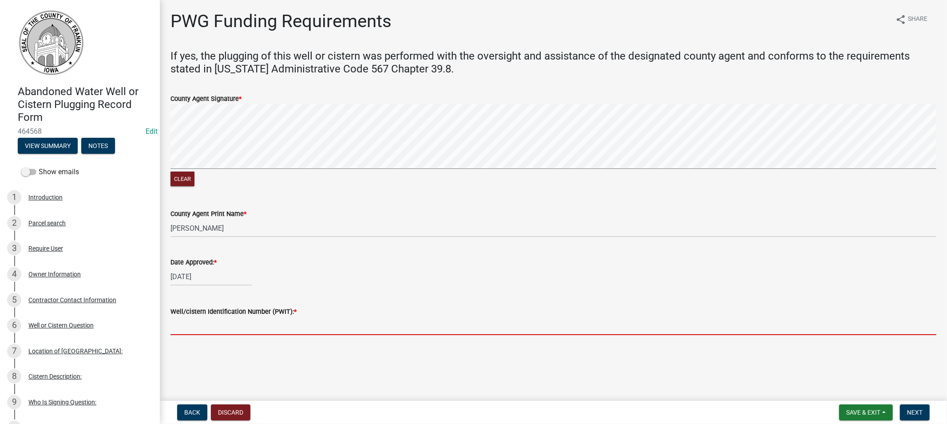
click at [238, 330] on input "Well/cistern Identification Number (PWIT): *" at bounding box center [553, 326] width 766 height 18
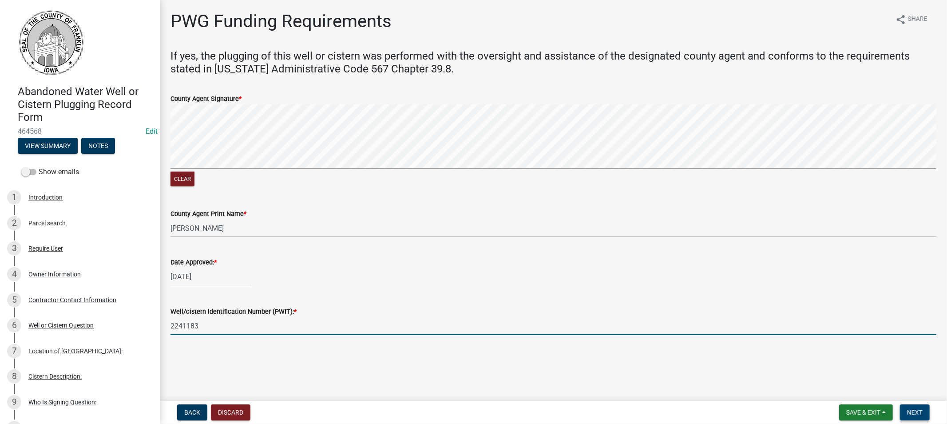
type input "2241183"
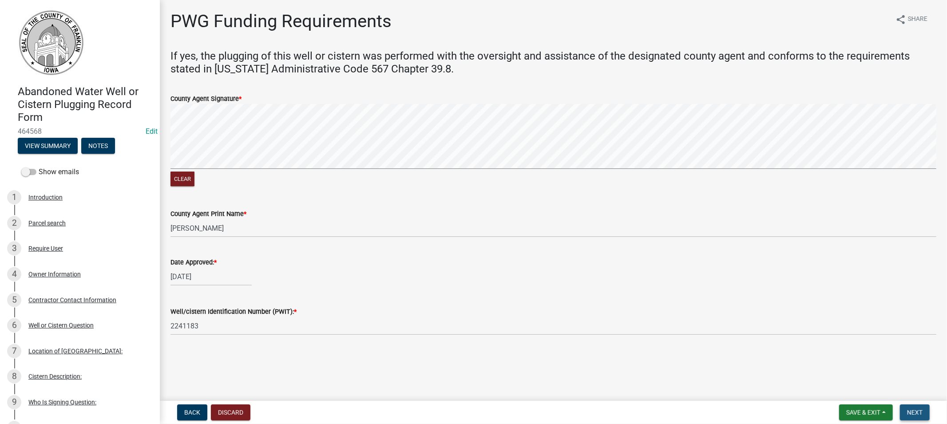
click at [911, 408] on span "Next" at bounding box center [915, 411] width 16 height 7
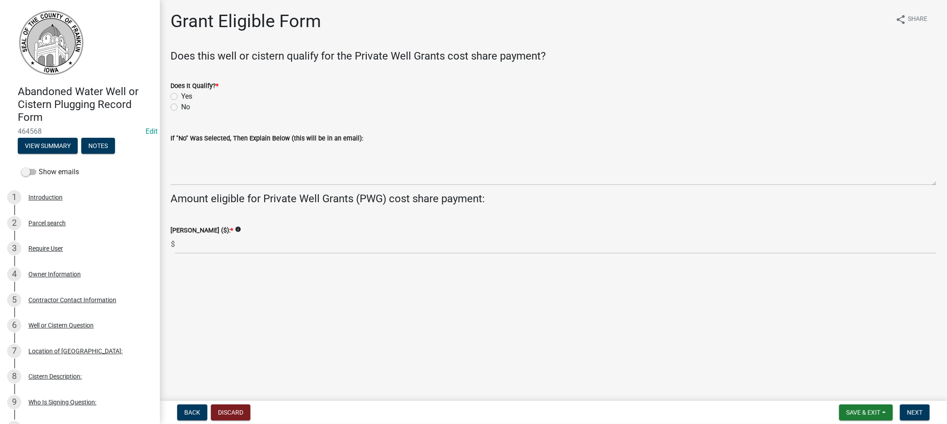
click at [175, 91] on div "Yes" at bounding box center [553, 96] width 766 height 11
click at [181, 98] on label "Yes" at bounding box center [186, 96] width 11 height 11
click at [181, 97] on input "Yes" at bounding box center [184, 94] width 6 height 6
radio input "true"
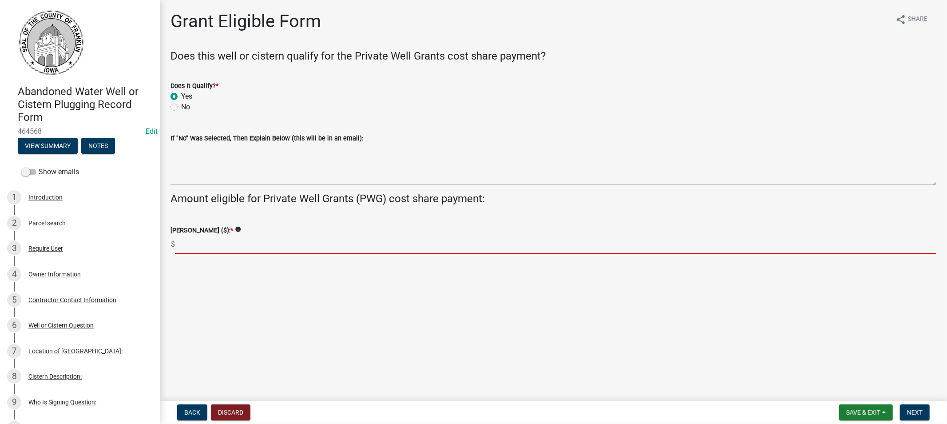
drag, startPoint x: 191, startPoint y: 241, endPoint x: 211, endPoint y: 245, distance: 19.9
click at [193, 243] on input "text" at bounding box center [555, 244] width 761 height 18
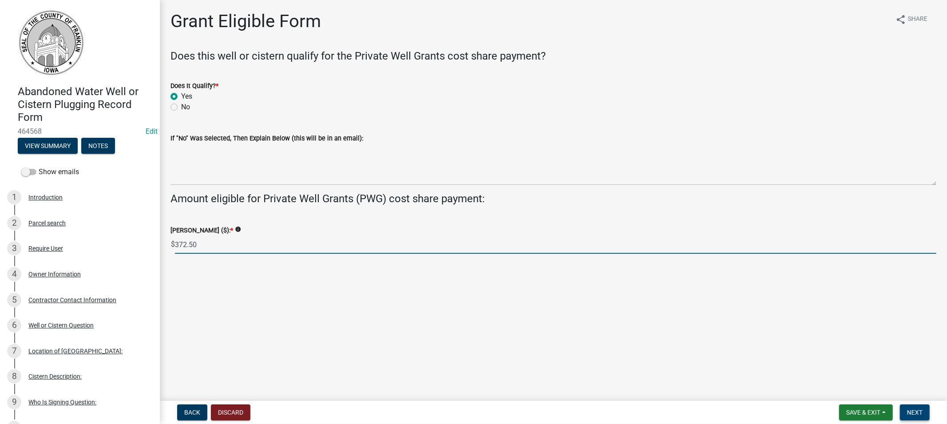
type input "372.50"
click at [918, 410] on span "Next" at bounding box center [915, 411] width 16 height 7
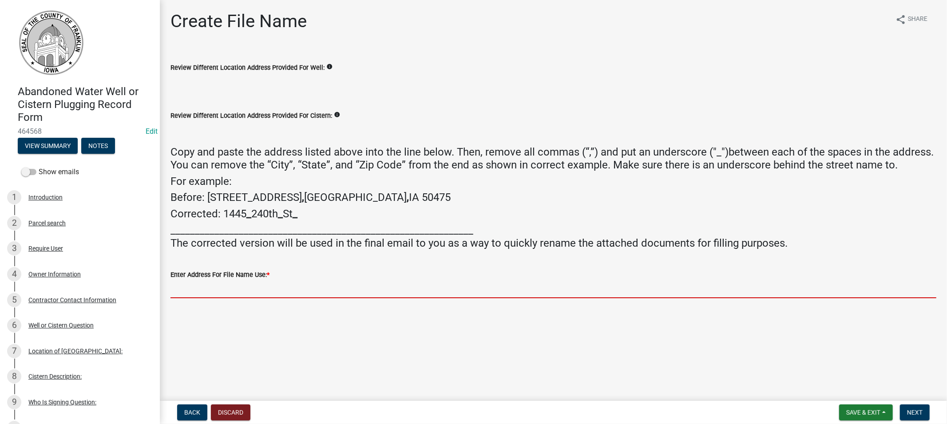
click at [212, 291] on input "Enter Address For File Name Use: *" at bounding box center [553, 289] width 766 height 18
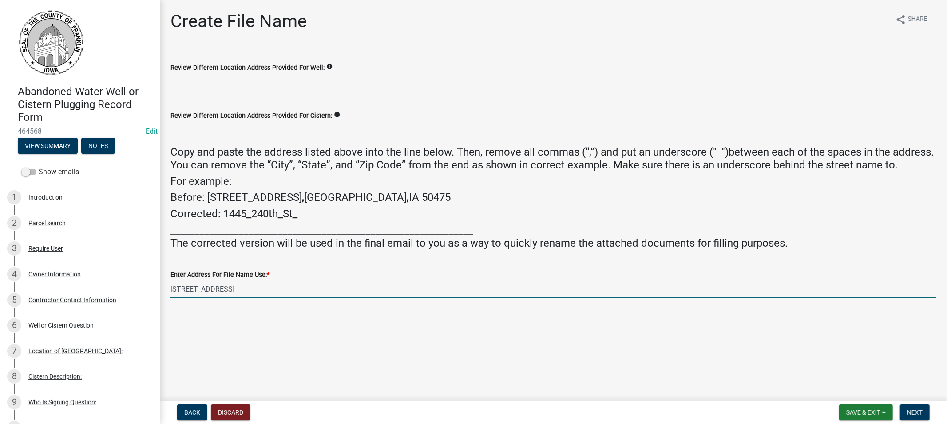
click at [201, 289] on input "[STREET_ADDRESS]" at bounding box center [553, 289] width 766 height 18
click at [212, 290] on input "[STREET_ADDRESS] SE" at bounding box center [553, 289] width 766 height 18
type input "202_2nd_St._SE"
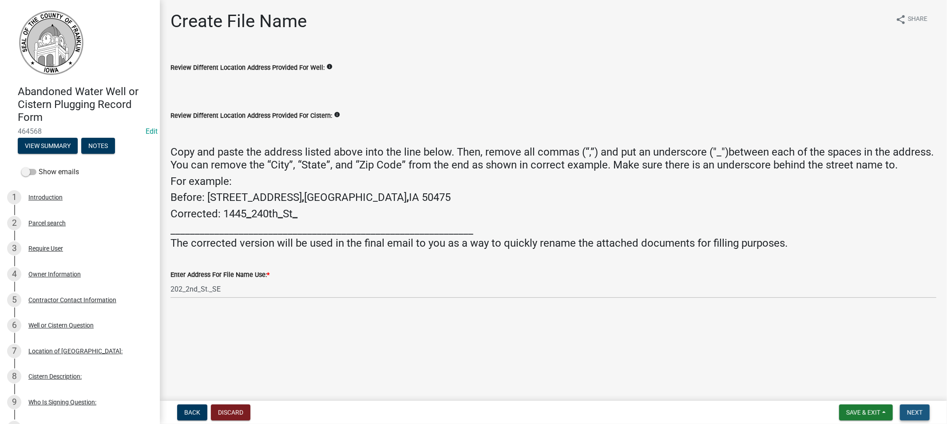
click at [911, 413] on span "Next" at bounding box center [915, 411] width 16 height 7
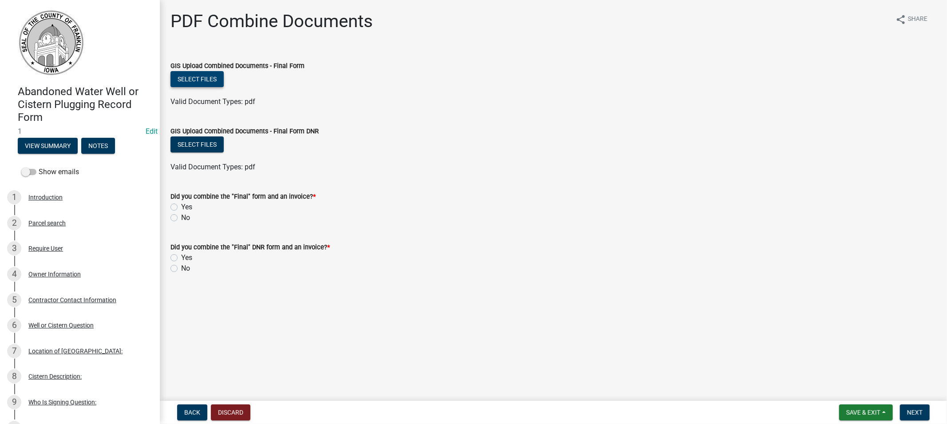
click at [200, 81] on button "Select files" at bounding box center [196, 79] width 53 height 16
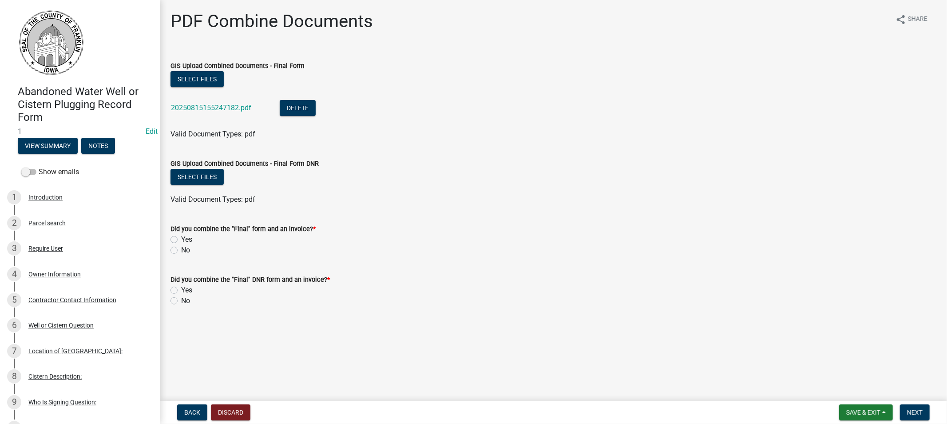
click at [181, 239] on label "Yes" at bounding box center [186, 239] width 11 height 11
click at [181, 239] on input "Yes" at bounding box center [184, 237] width 6 height 6
radio input "true"
click at [181, 290] on label "Yes" at bounding box center [186, 290] width 11 height 11
click at [181, 290] on input "Yes" at bounding box center [184, 288] width 6 height 6
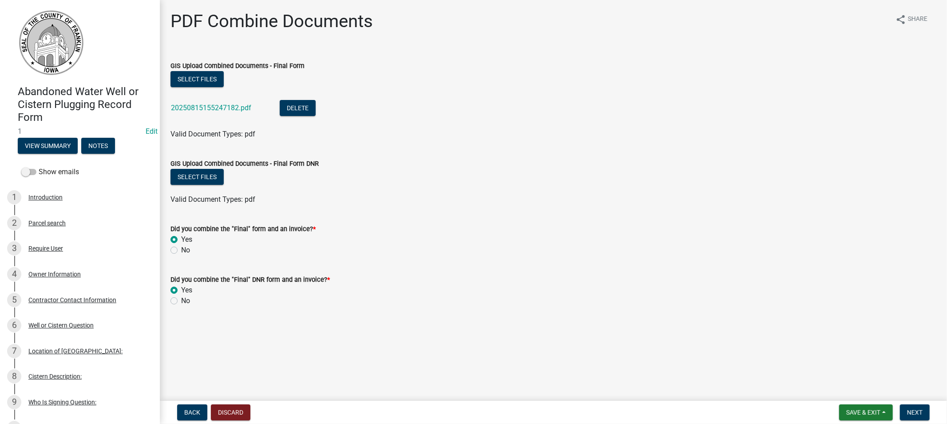
radio input "true"
click at [206, 178] on button "Select files" at bounding box center [196, 177] width 53 height 16
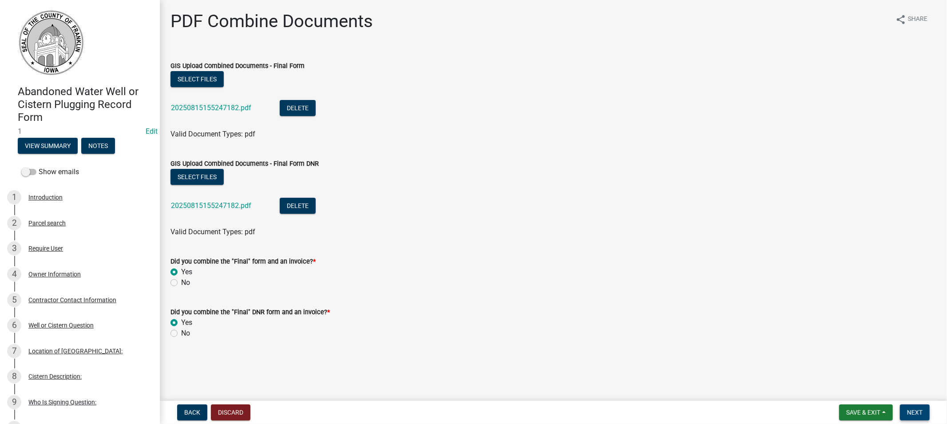
click at [915, 410] on span "Next" at bounding box center [915, 411] width 16 height 7
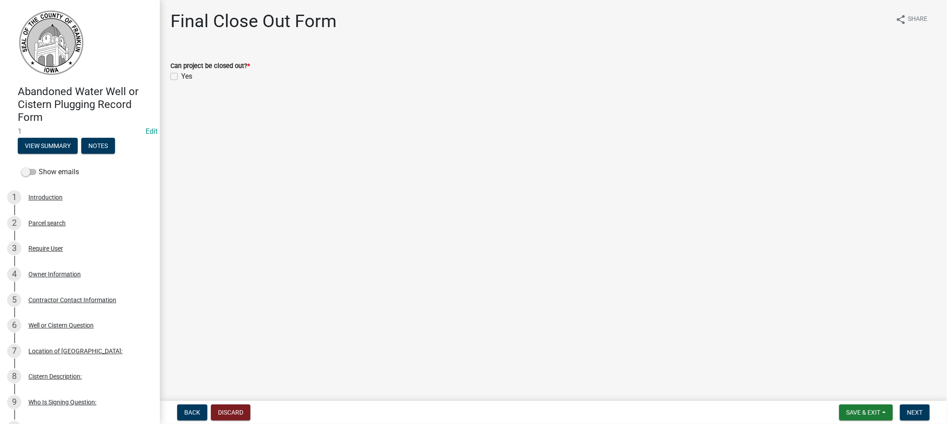
click at [181, 76] on label "Yes" at bounding box center [186, 76] width 11 height 11
click at [181, 76] on input "Yes" at bounding box center [184, 74] width 6 height 6
checkbox input "true"
click at [908, 413] on span "Next" at bounding box center [915, 411] width 16 height 7
